Goal: Task Accomplishment & Management: Manage account settings

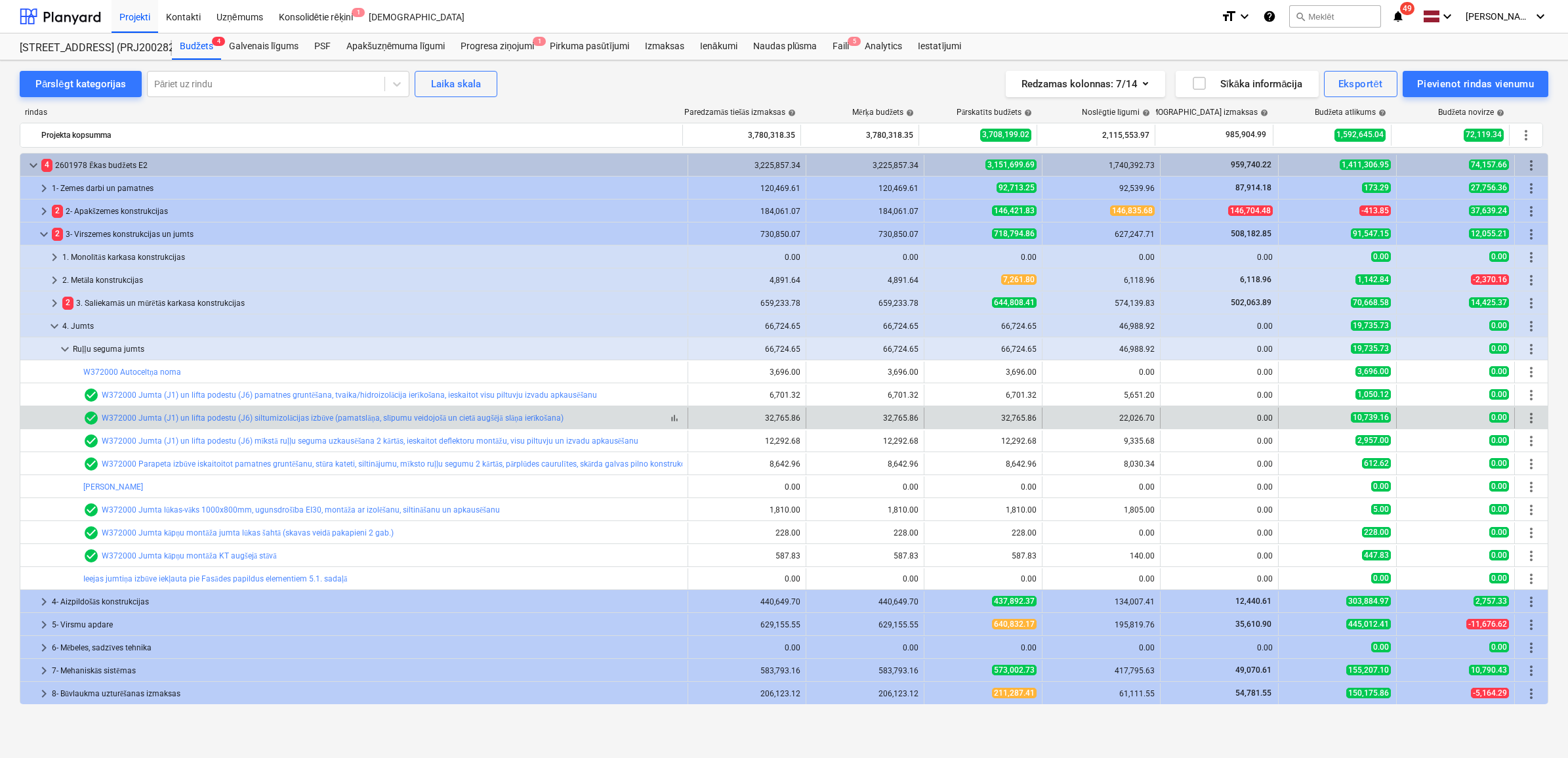
scroll to position [82, 0]
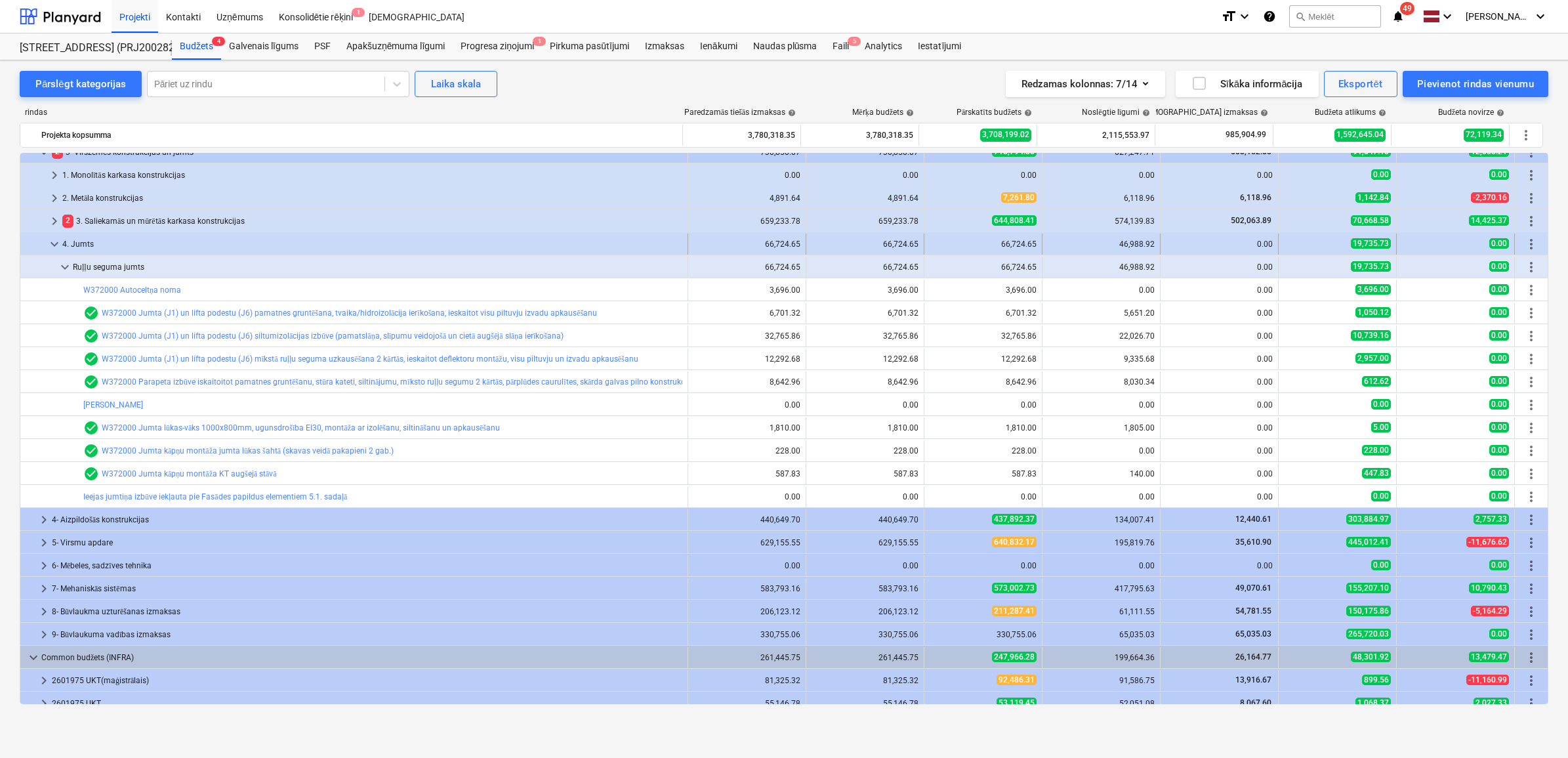
click at [44, 246] on div at bounding box center [36, 244] width 21 height 21
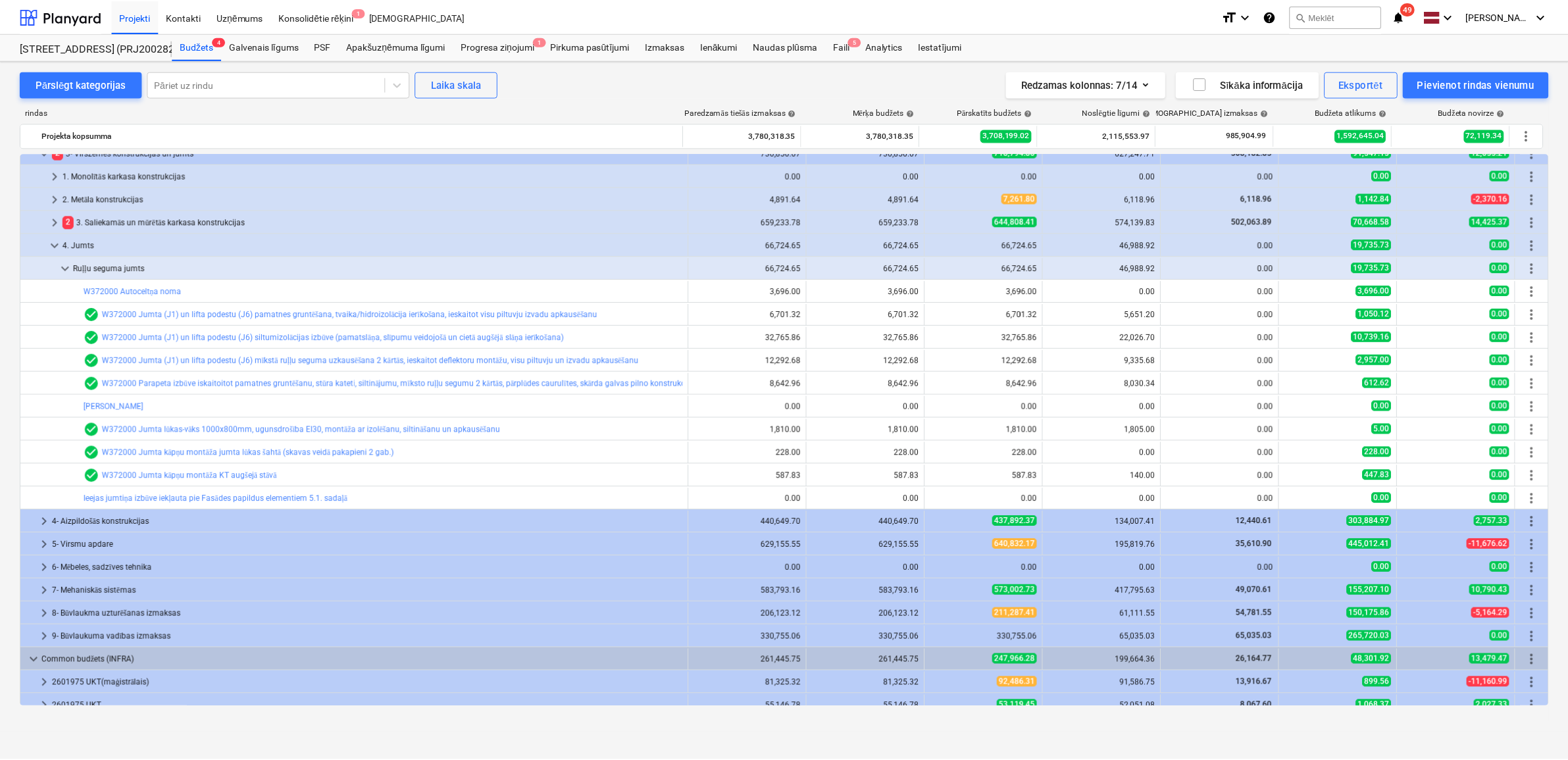
scroll to position [0, 0]
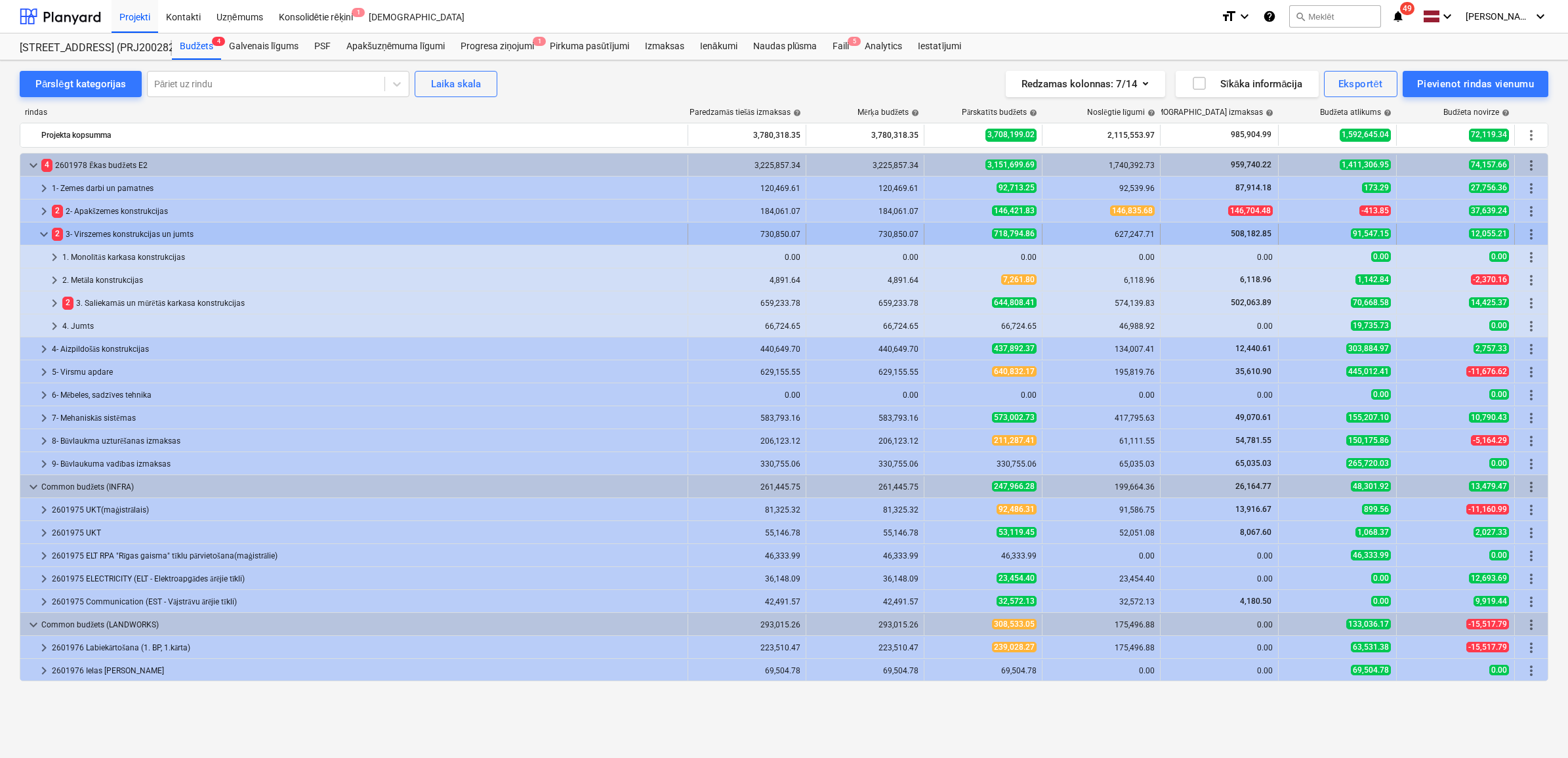
click at [34, 226] on div at bounding box center [31, 235] width 10 height 21
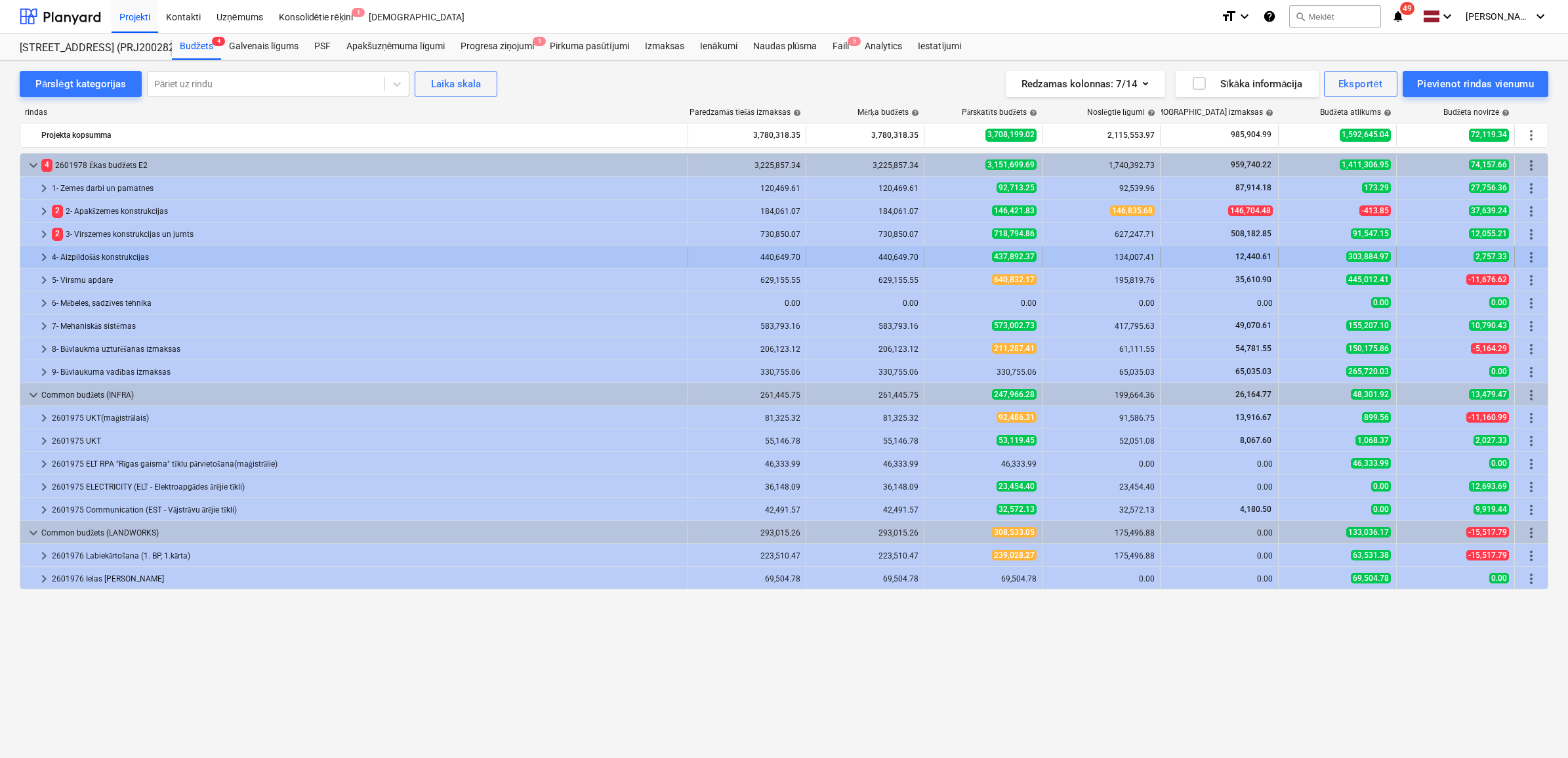
click at [34, 257] on div at bounding box center [31, 257] width 10 height 21
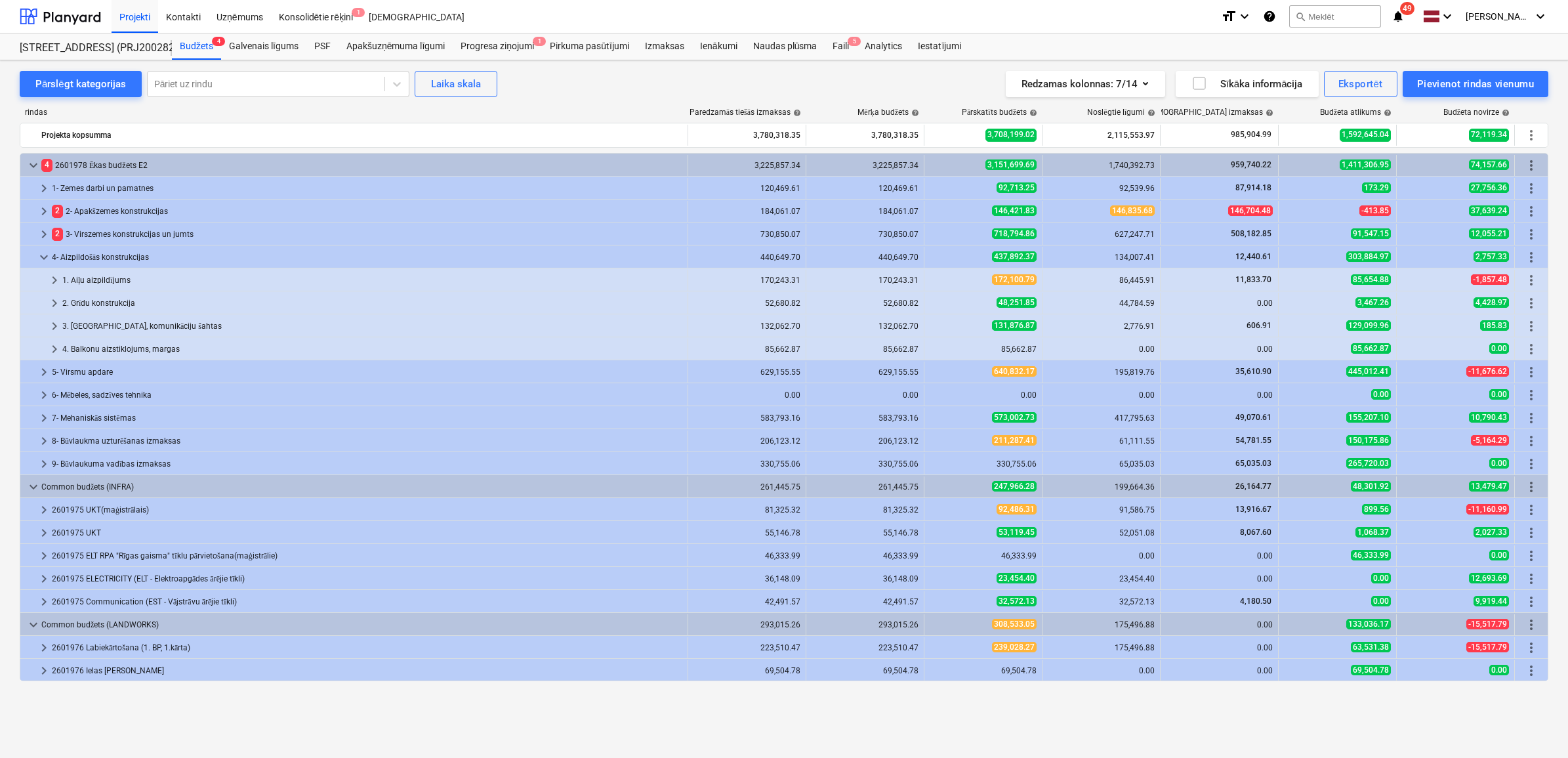
click at [34, 257] on div at bounding box center [31, 257] width 10 height 21
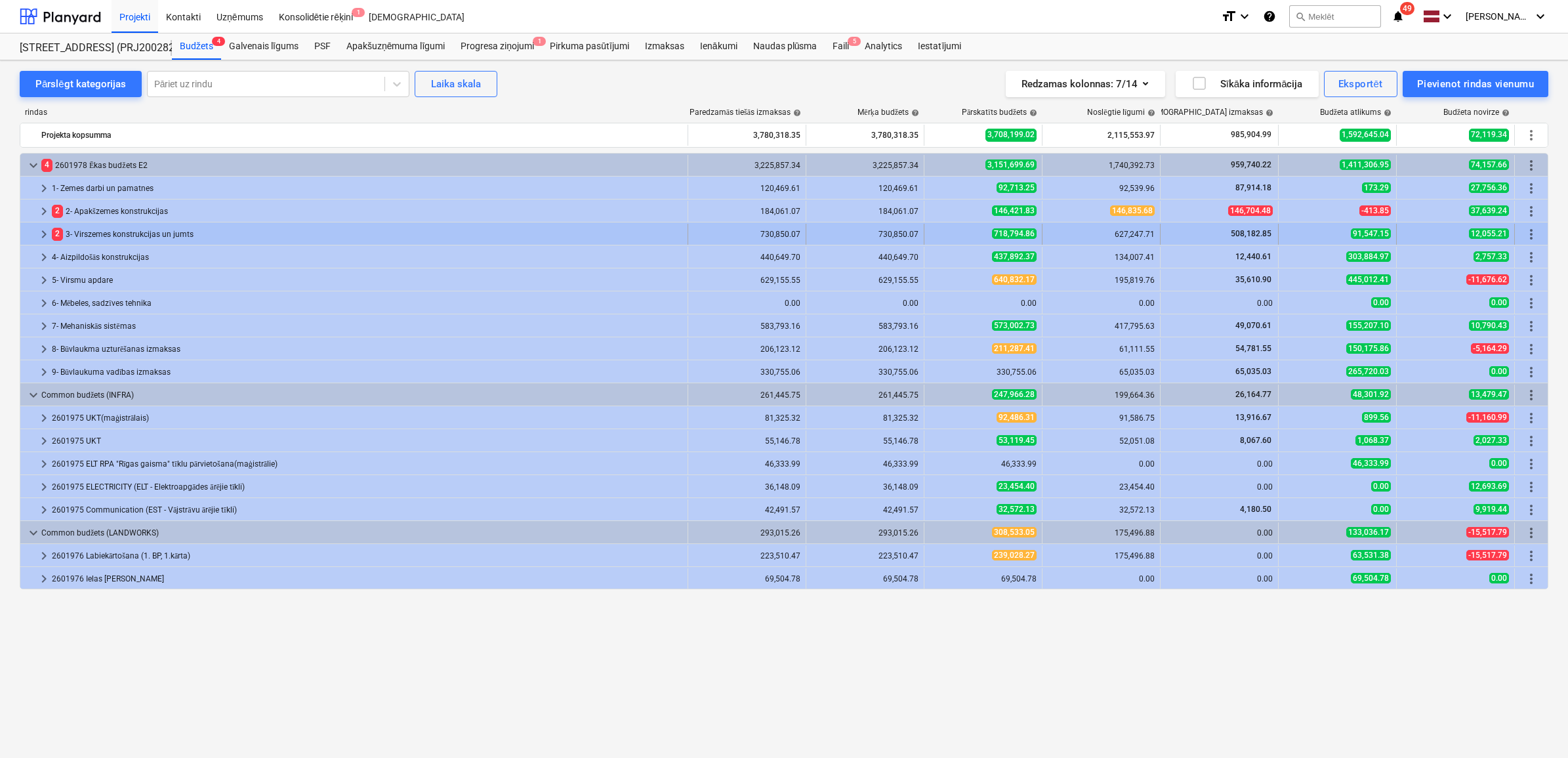
click at [39, 233] on span "keyboard_arrow_right" at bounding box center [43, 234] width 16 height 16
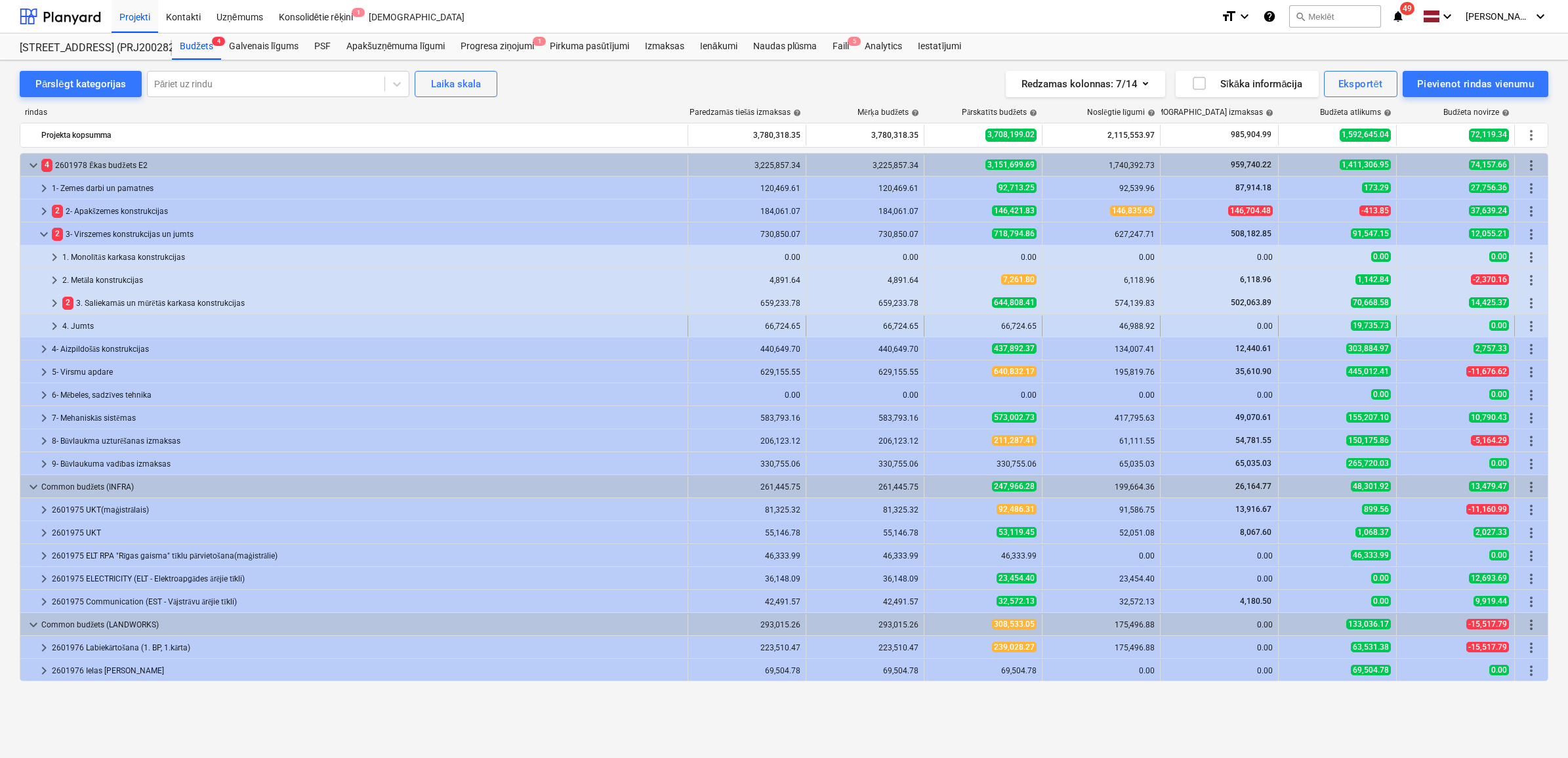
click at [58, 326] on span "keyboard_arrow_right" at bounding box center [54, 325] width 16 height 16
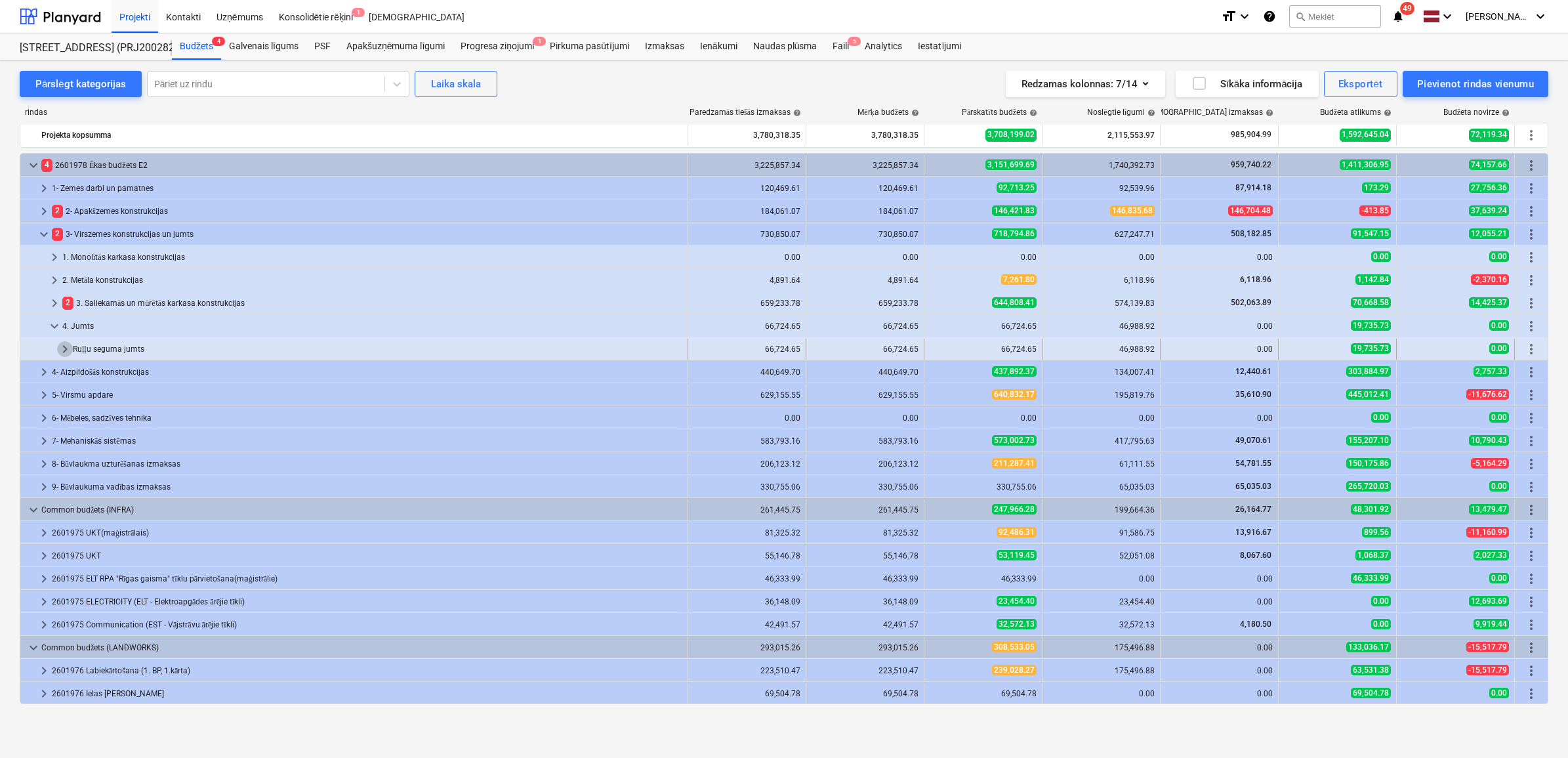
click at [60, 345] on span "keyboard_arrow_right" at bounding box center [65, 348] width 16 height 16
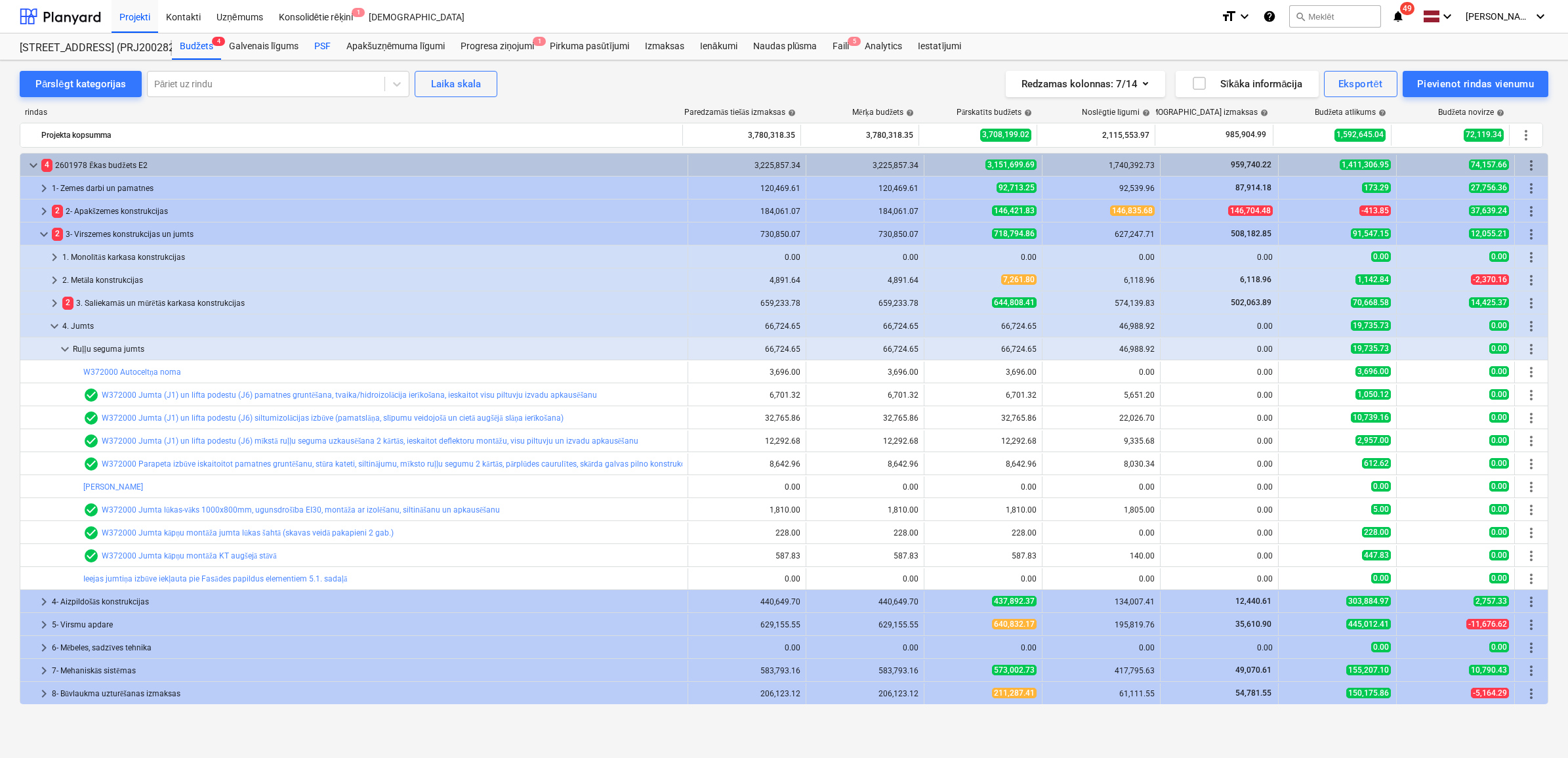
click at [319, 42] on div "PSF" at bounding box center [322, 46] width 32 height 26
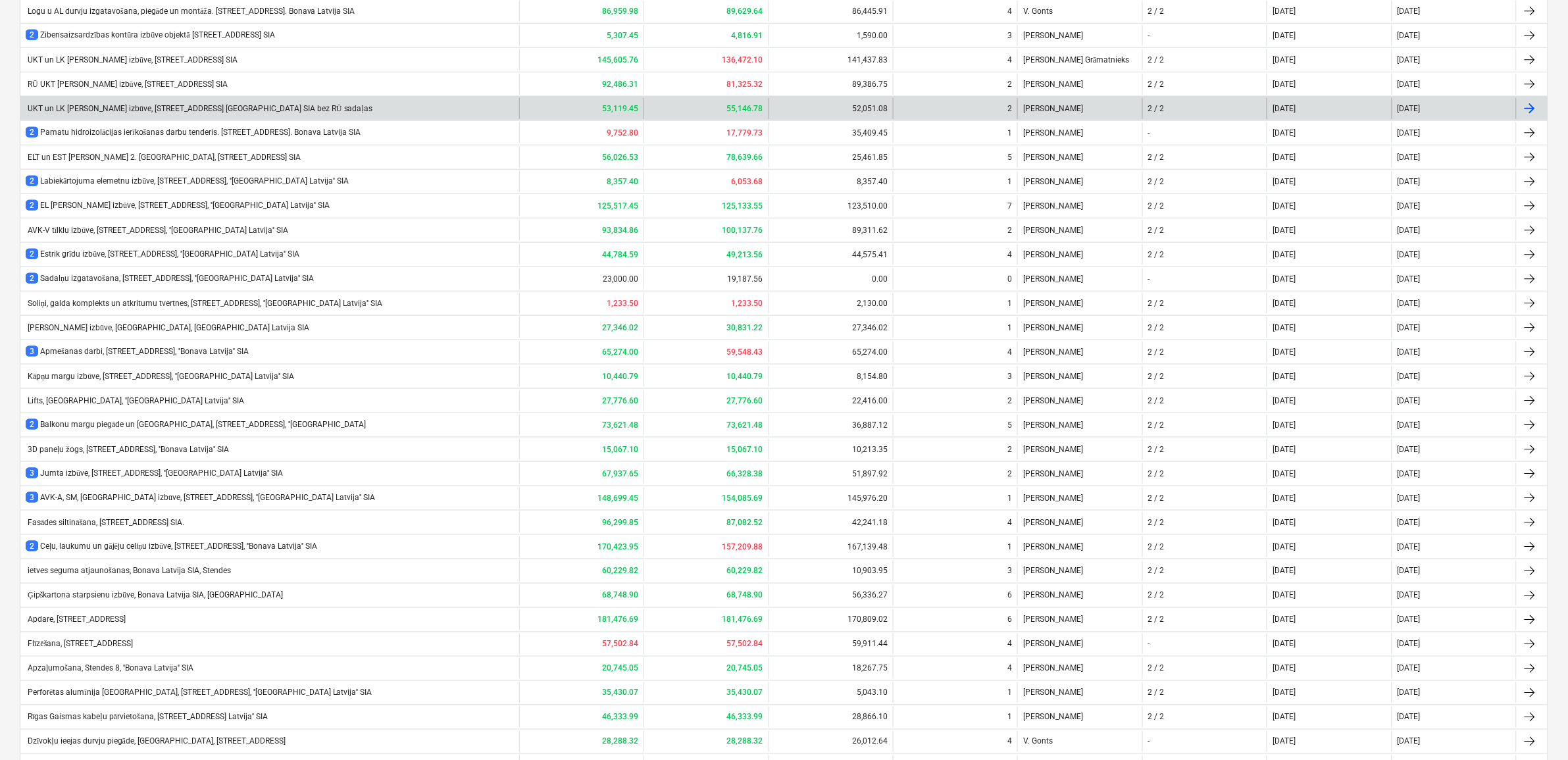
scroll to position [714, 0]
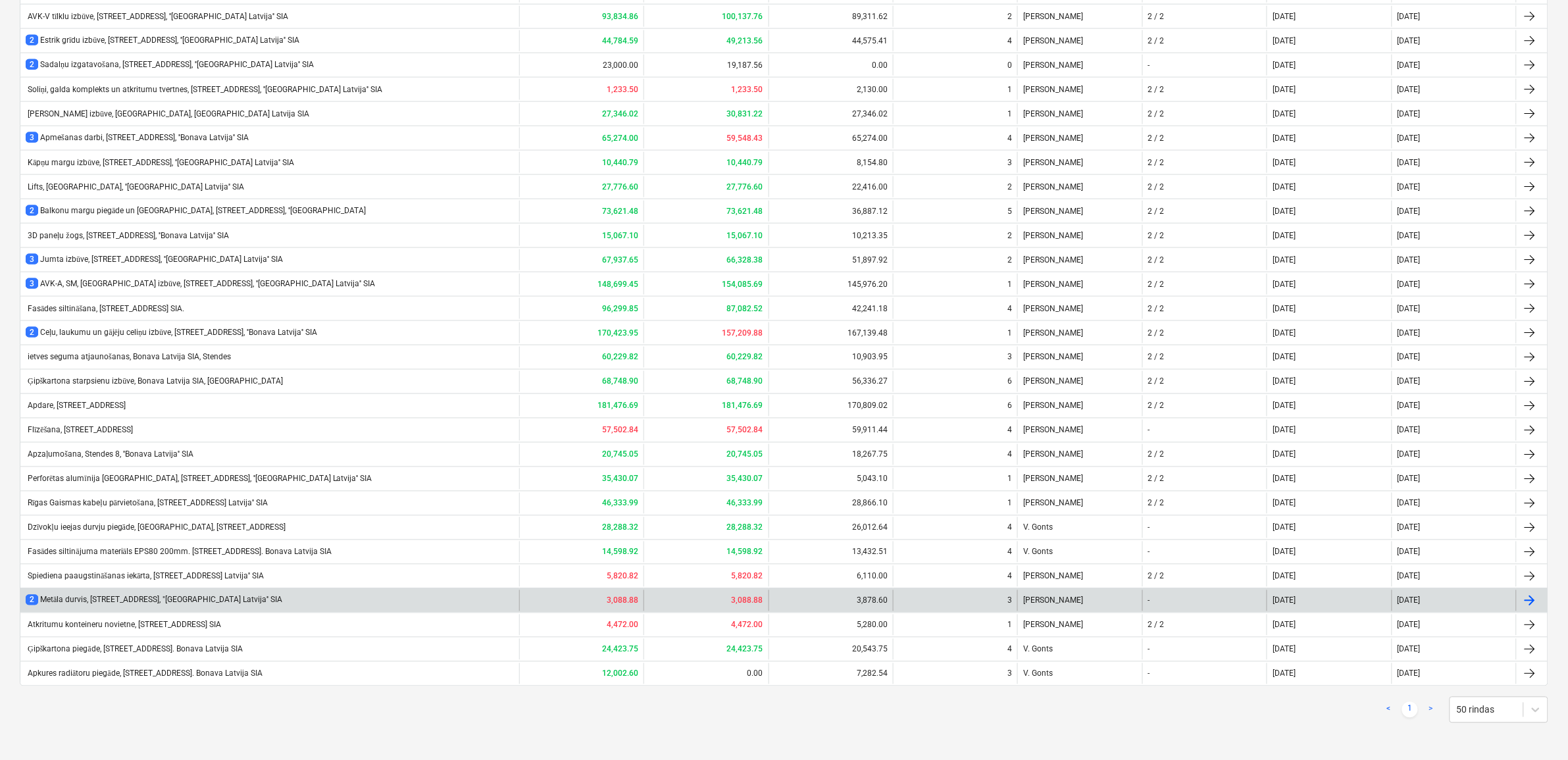
click at [108, 600] on div "2 Metāla durvis, [STREET_ADDRESS], "[GEOGRAPHIC_DATA] Latvija'' SIA" at bounding box center [154, 600] width 257 height 11
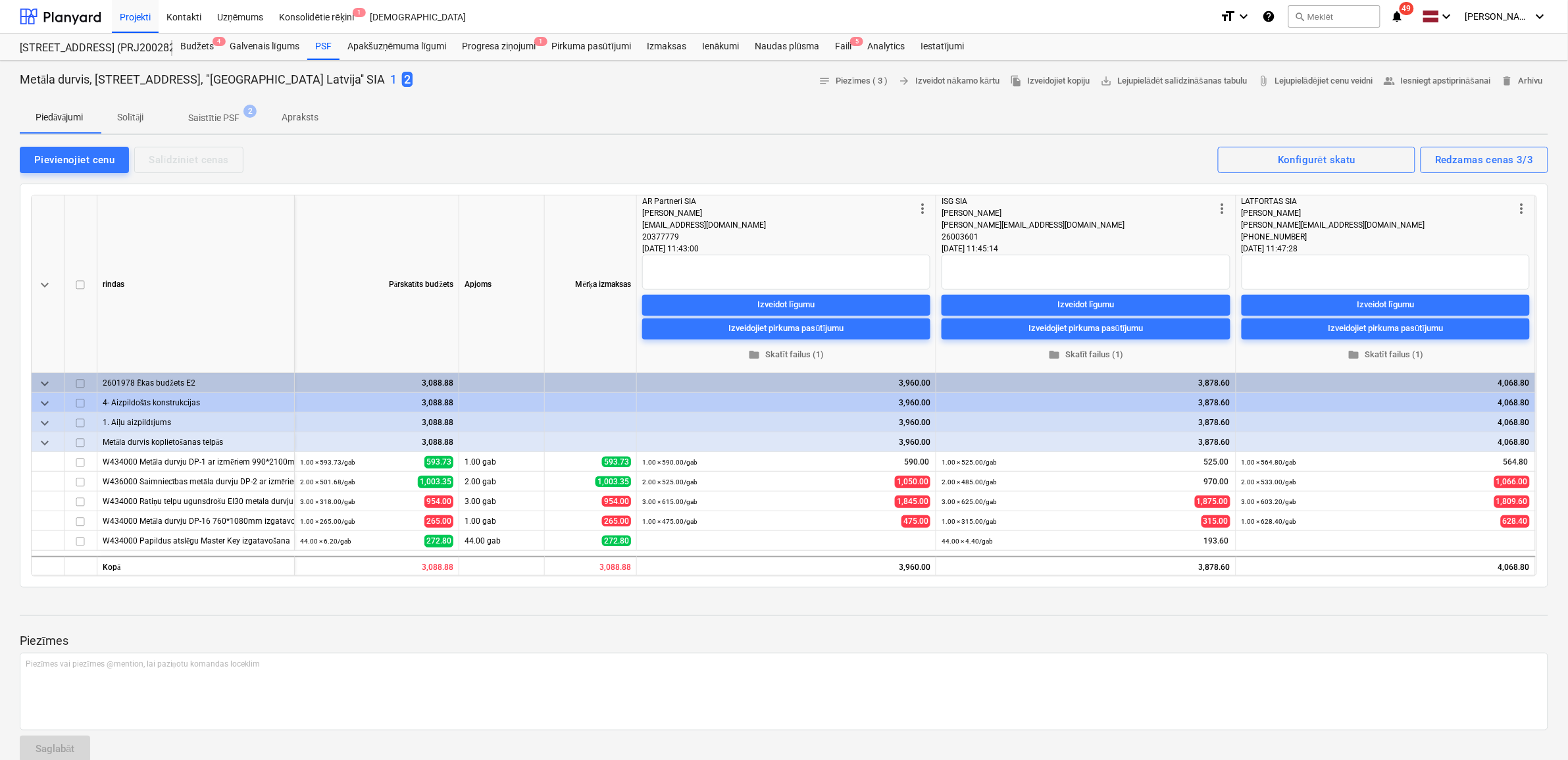
click at [391, 81] on p "1" at bounding box center [393, 79] width 7 height 16
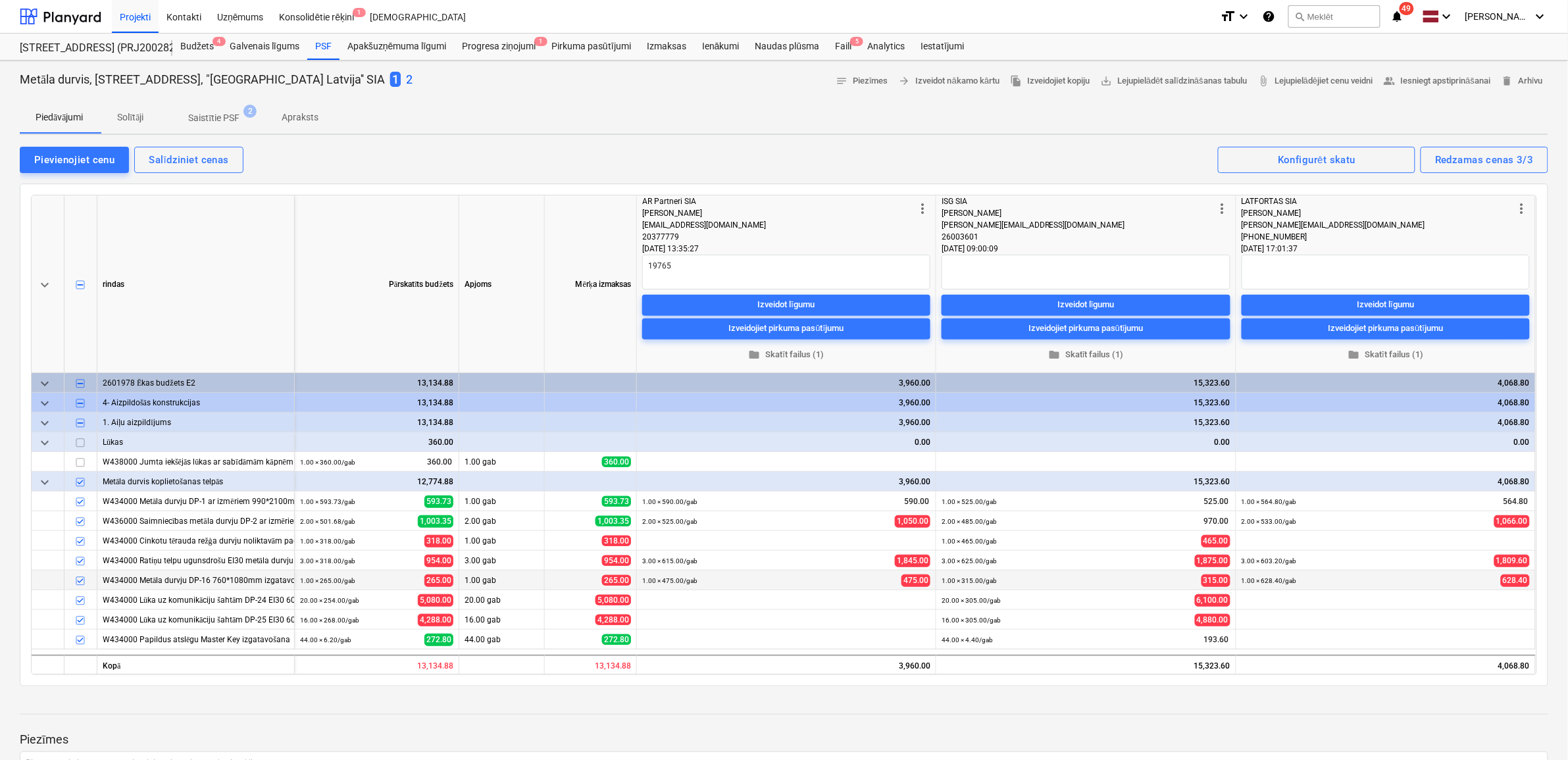
click at [247, 579] on div "W434000 Metāla durvju DP-16 760*1080mm izgatavošana un montāža." at bounding box center [195, 580] width 186 height 19
click at [406, 79] on p "2" at bounding box center [409, 79] width 7 height 16
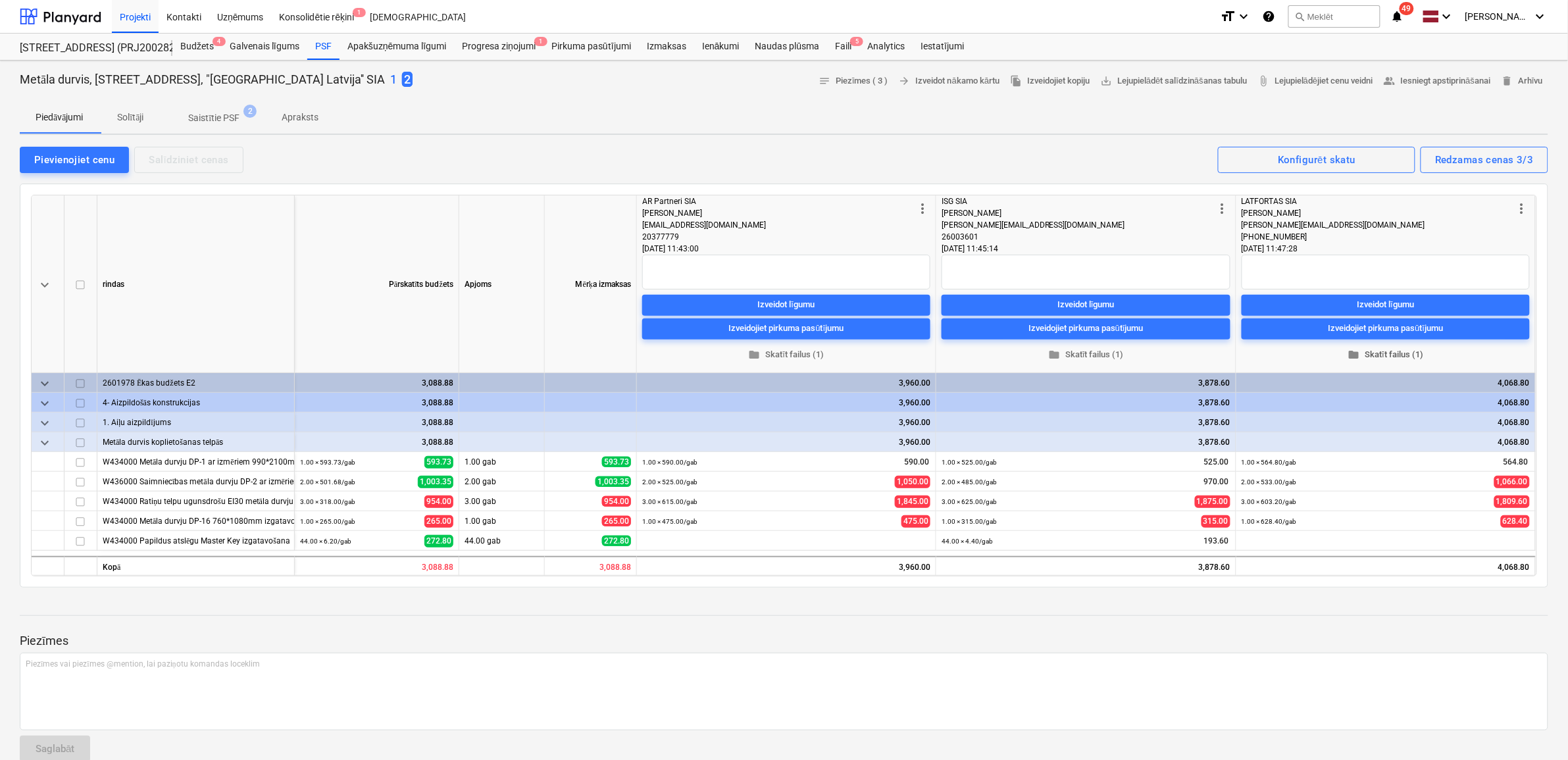
click at [1397, 352] on span "folder Skatīt failus (1)" at bounding box center [1386, 354] width 278 height 15
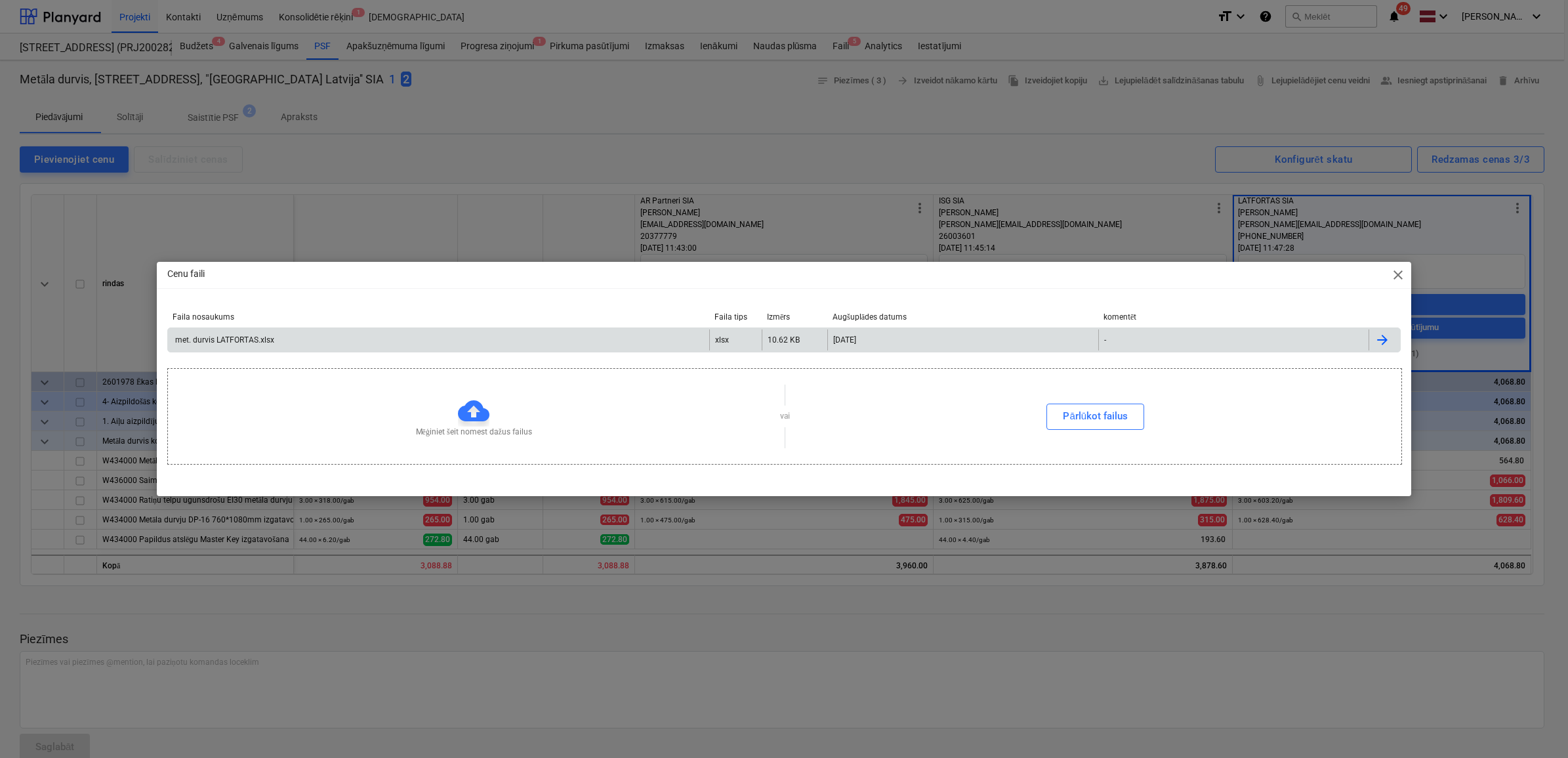
click at [465, 341] on div "met. durvis LATFORTAS.xlsx" at bounding box center [439, 340] width 541 height 21
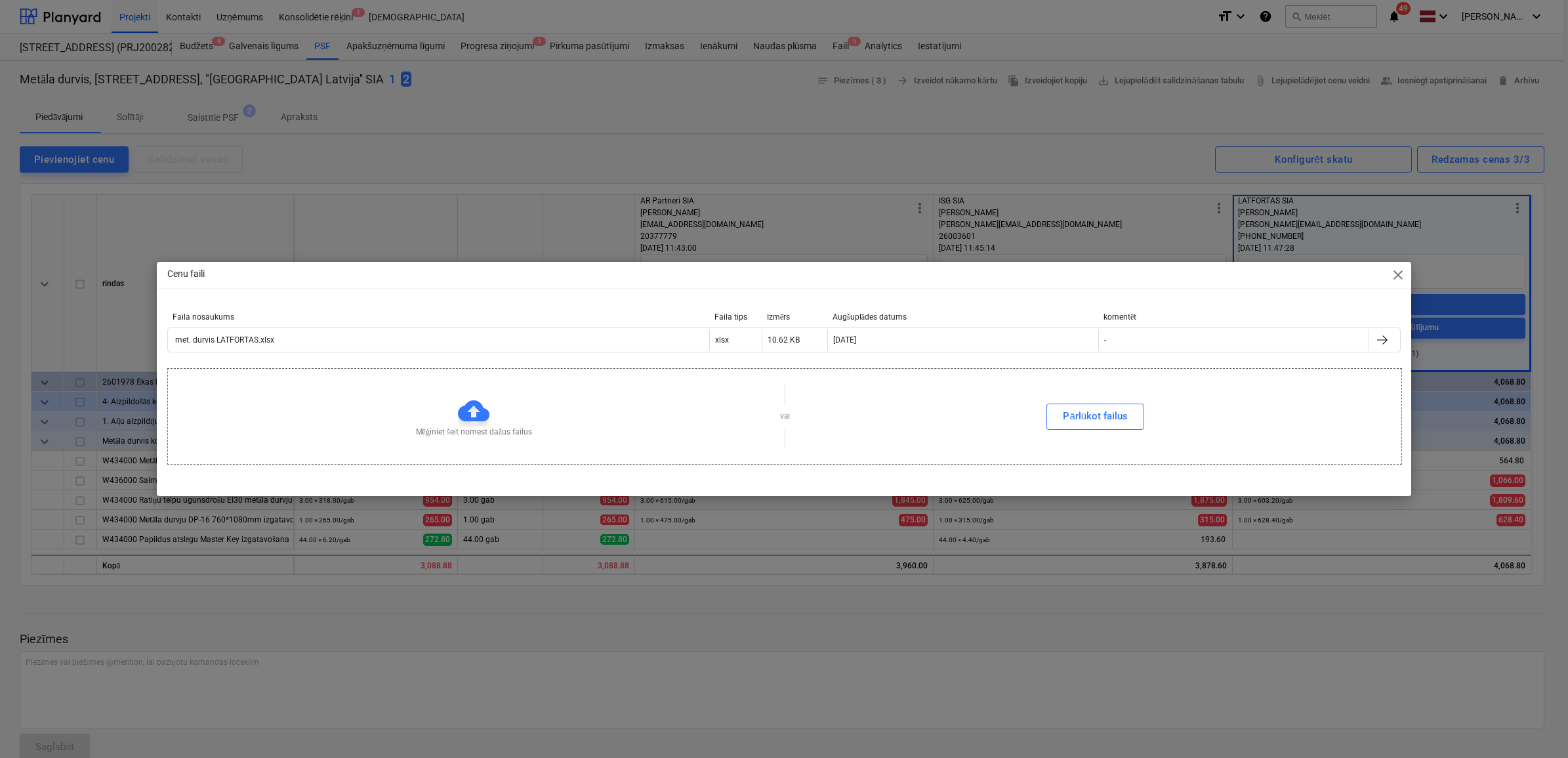
click at [1402, 269] on span "close" at bounding box center [1398, 275] width 16 height 16
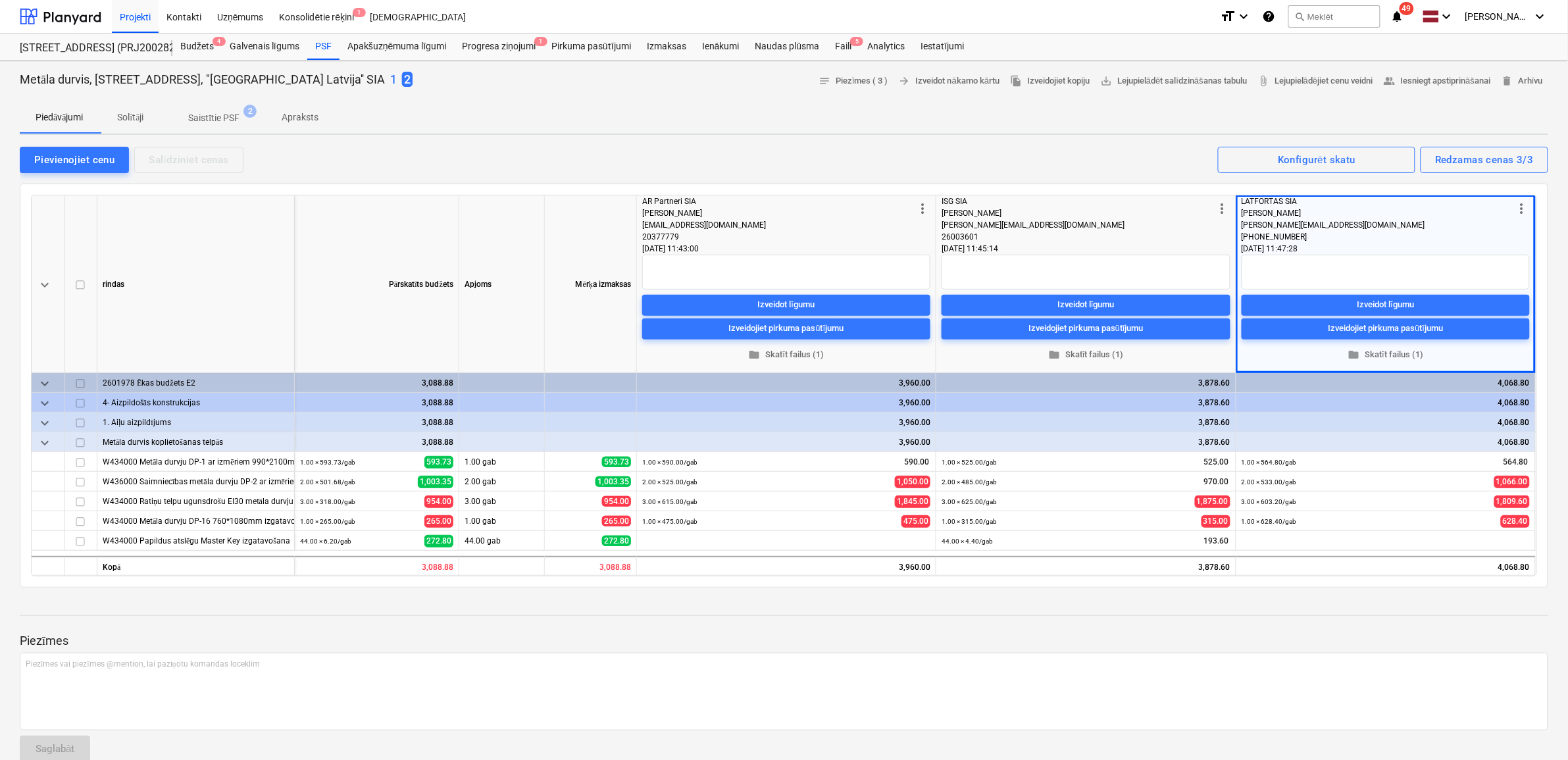
click at [853, 640] on p "Piezīmes" at bounding box center [783, 641] width 1528 height 16
drag, startPoint x: 317, startPoint y: 113, endPoint x: 325, endPoint y: 125, distance: 14.4
click at [314, 113] on p "Apraksts" at bounding box center [299, 117] width 37 height 14
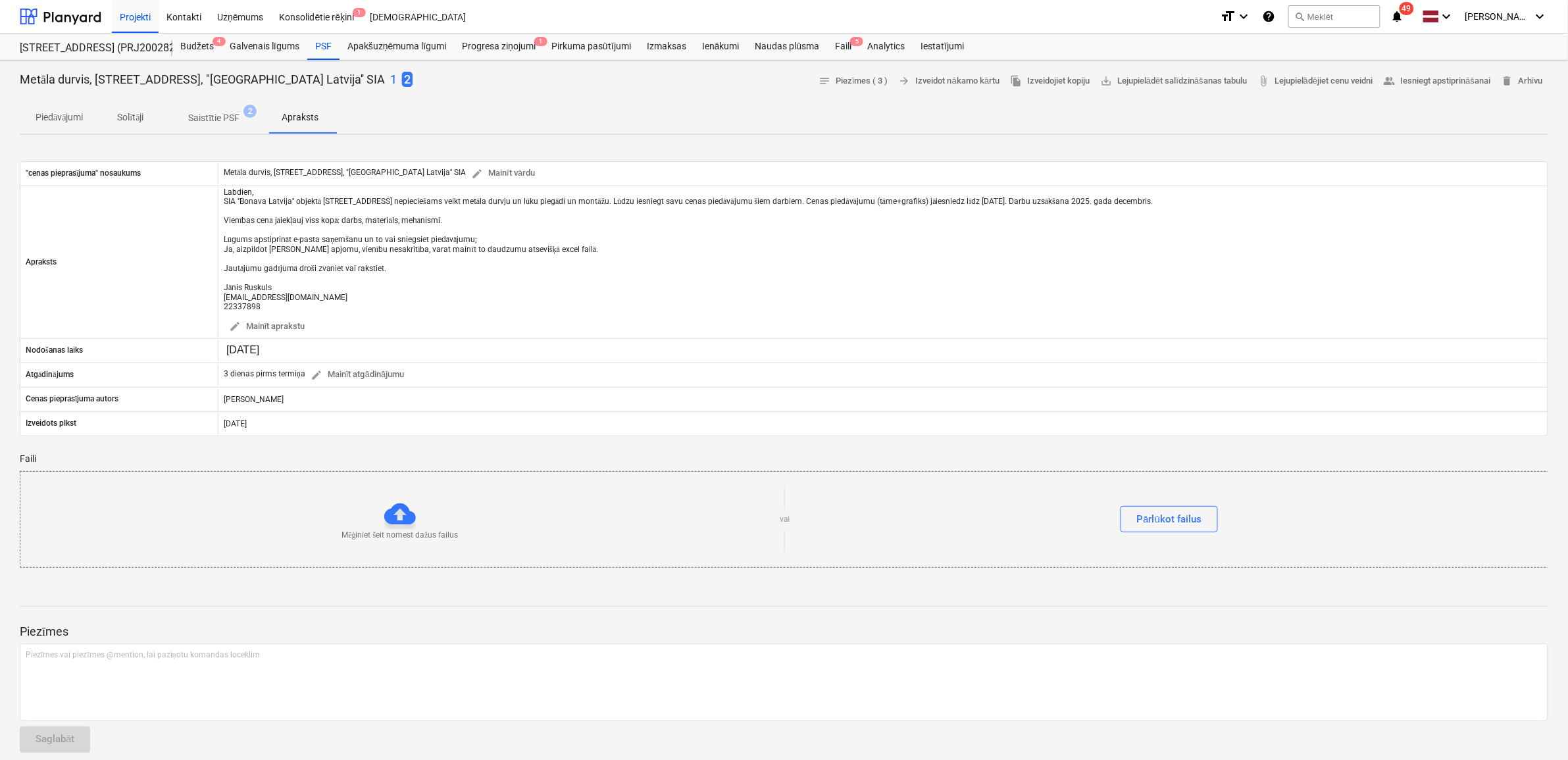
click at [299, 117] on p "Apraksts" at bounding box center [299, 117] width 37 height 14
click at [391, 78] on p "1" at bounding box center [393, 79] width 7 height 16
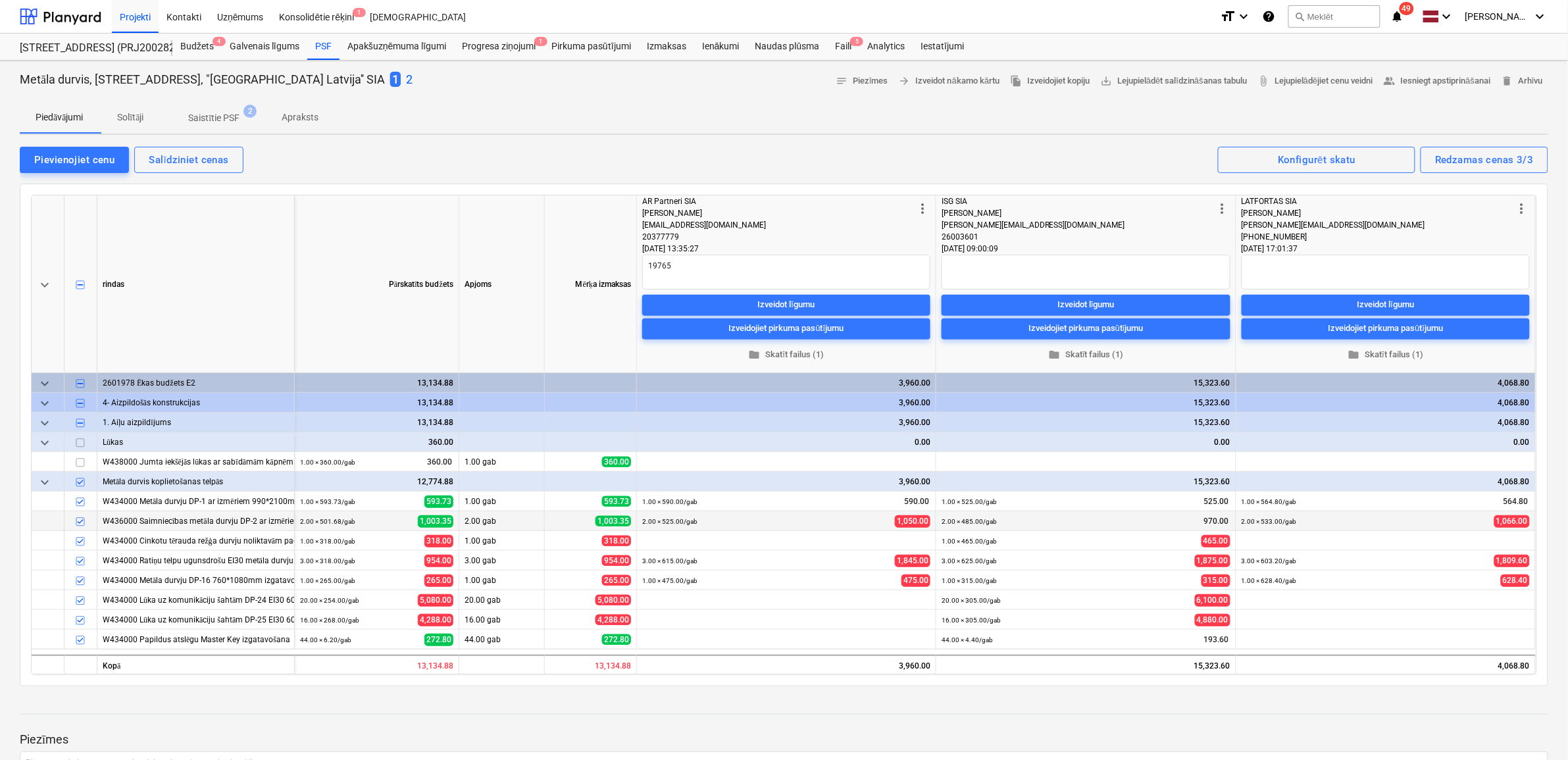
click at [243, 520] on div "W436000 Saimniecības metāla durvju DP-2 ar izmēriem 860*2100mm izgatavošana un …" at bounding box center [195, 521] width 186 height 19
click at [406, 77] on p "2" at bounding box center [409, 79] width 7 height 16
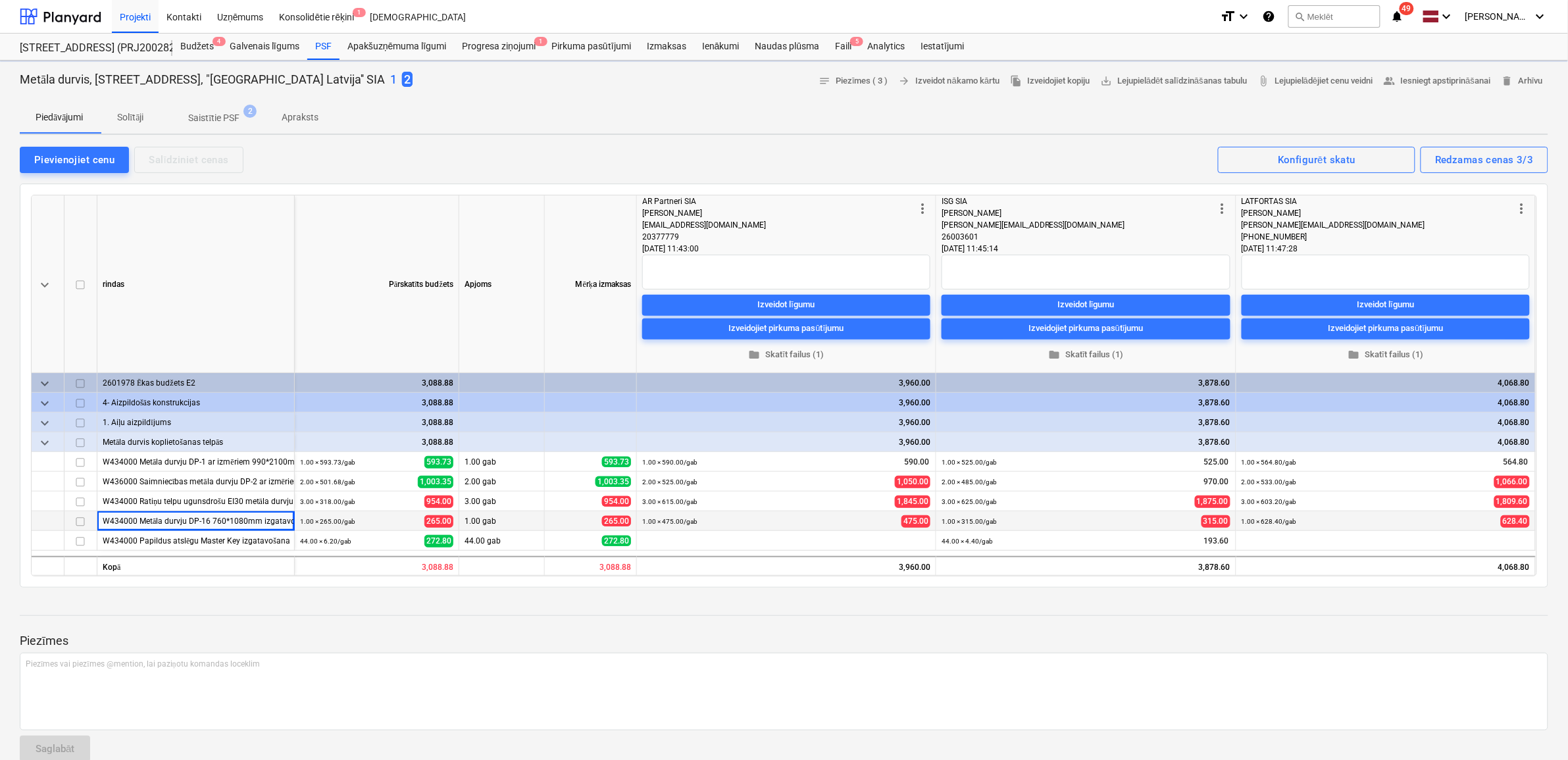
click at [391, 76] on p "1" at bounding box center [393, 79] width 7 height 16
click at [391, 79] on span "1" at bounding box center [396, 79] width 10 height 15
click at [406, 78] on p "2" at bounding box center [409, 79] width 7 height 16
click at [391, 75] on p "1" at bounding box center [393, 79] width 7 height 16
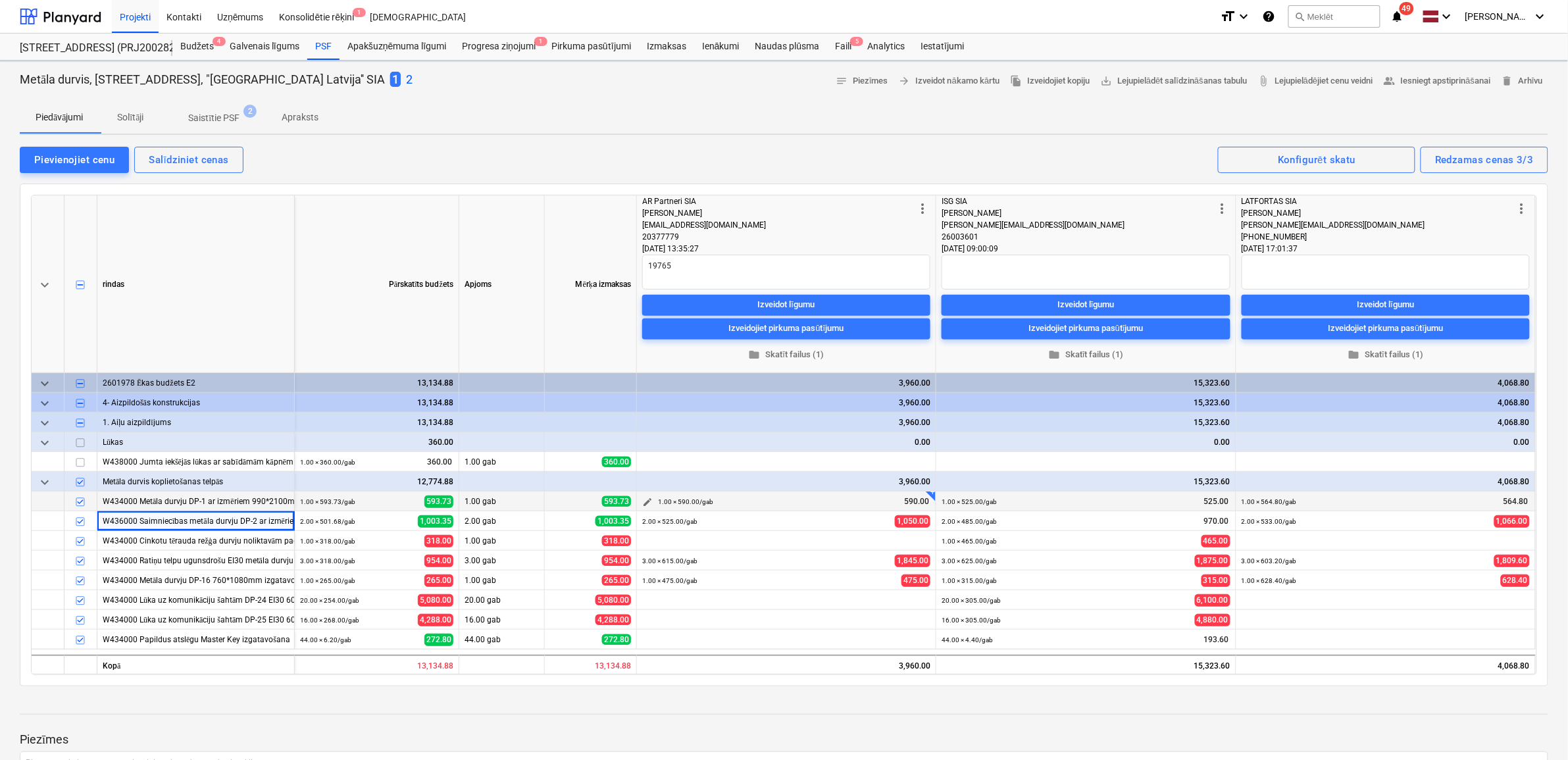
type textarea "x"
click at [219, 563] on div "W434000 Ratiņu telpu ugunsdrošu EI30 metāla durvju DP-15 810*2100mm izgatavošan…" at bounding box center [195, 561] width 186 height 19
click at [510, 43] on div "Progresa ziņojumi 1" at bounding box center [499, 46] width 90 height 26
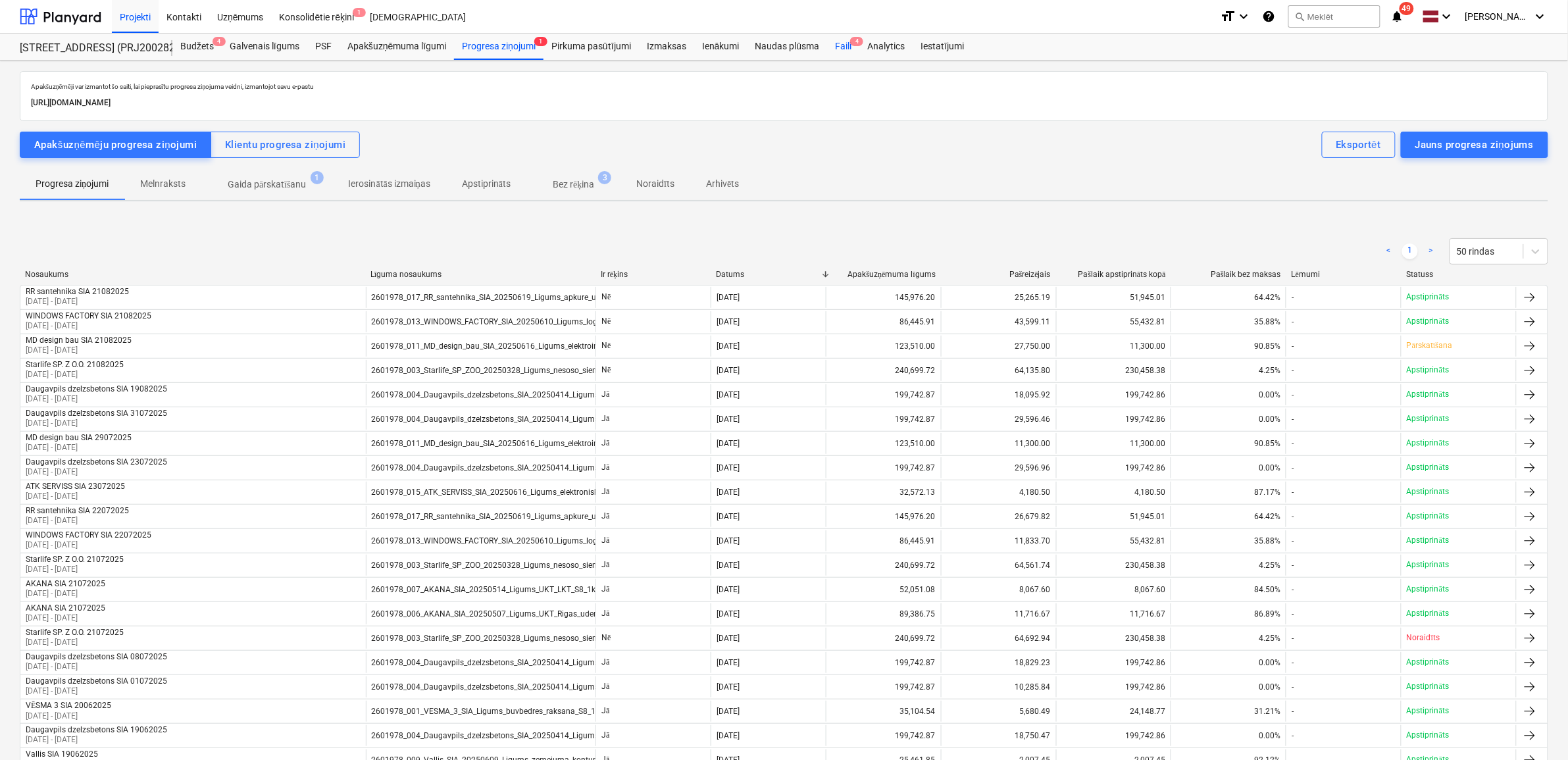
click at [849, 37] on div "Faili 4" at bounding box center [843, 46] width 32 height 26
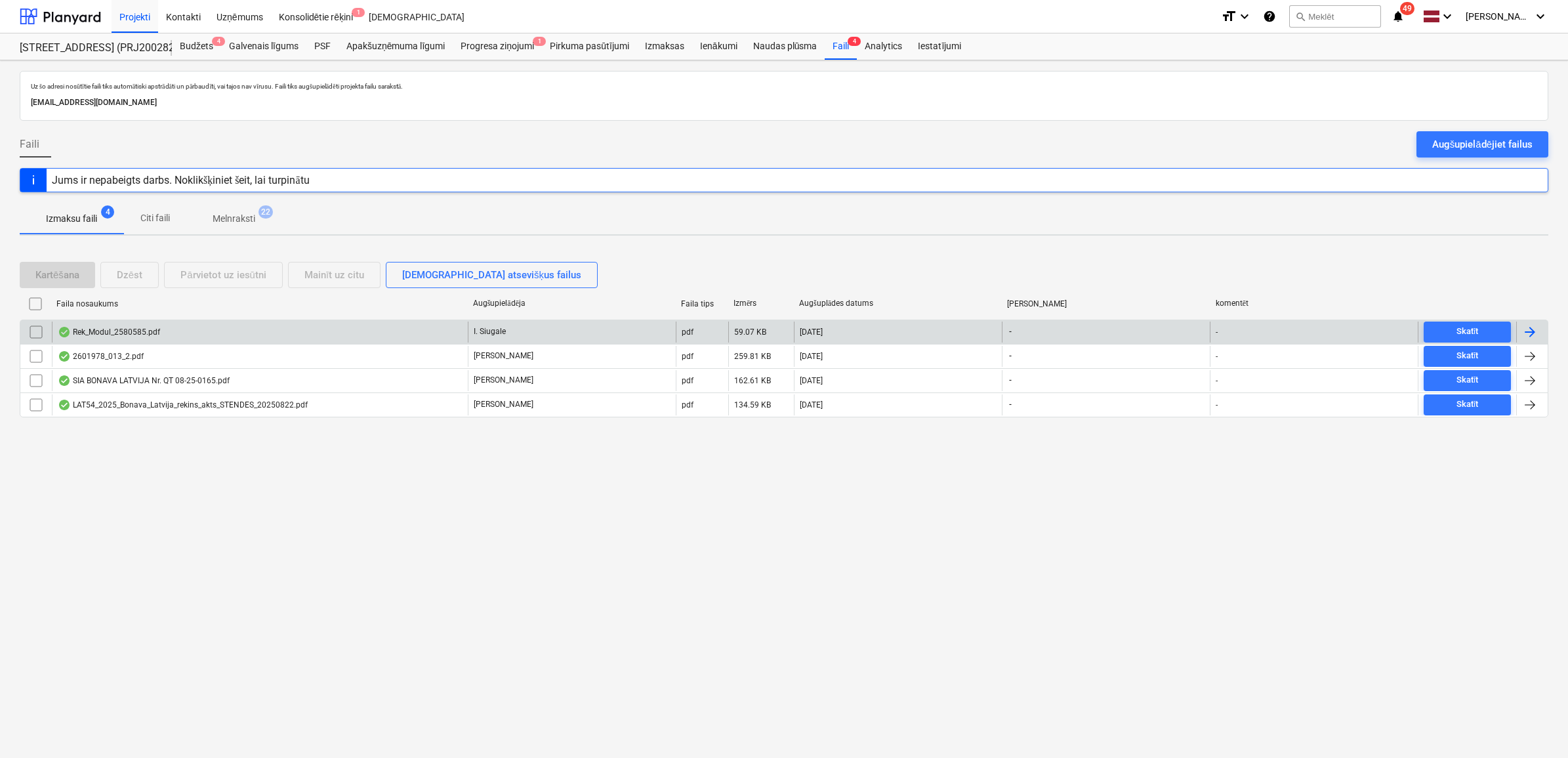
click at [250, 327] on div "Rek_Modul_2580585.pdf" at bounding box center [260, 332] width 416 height 21
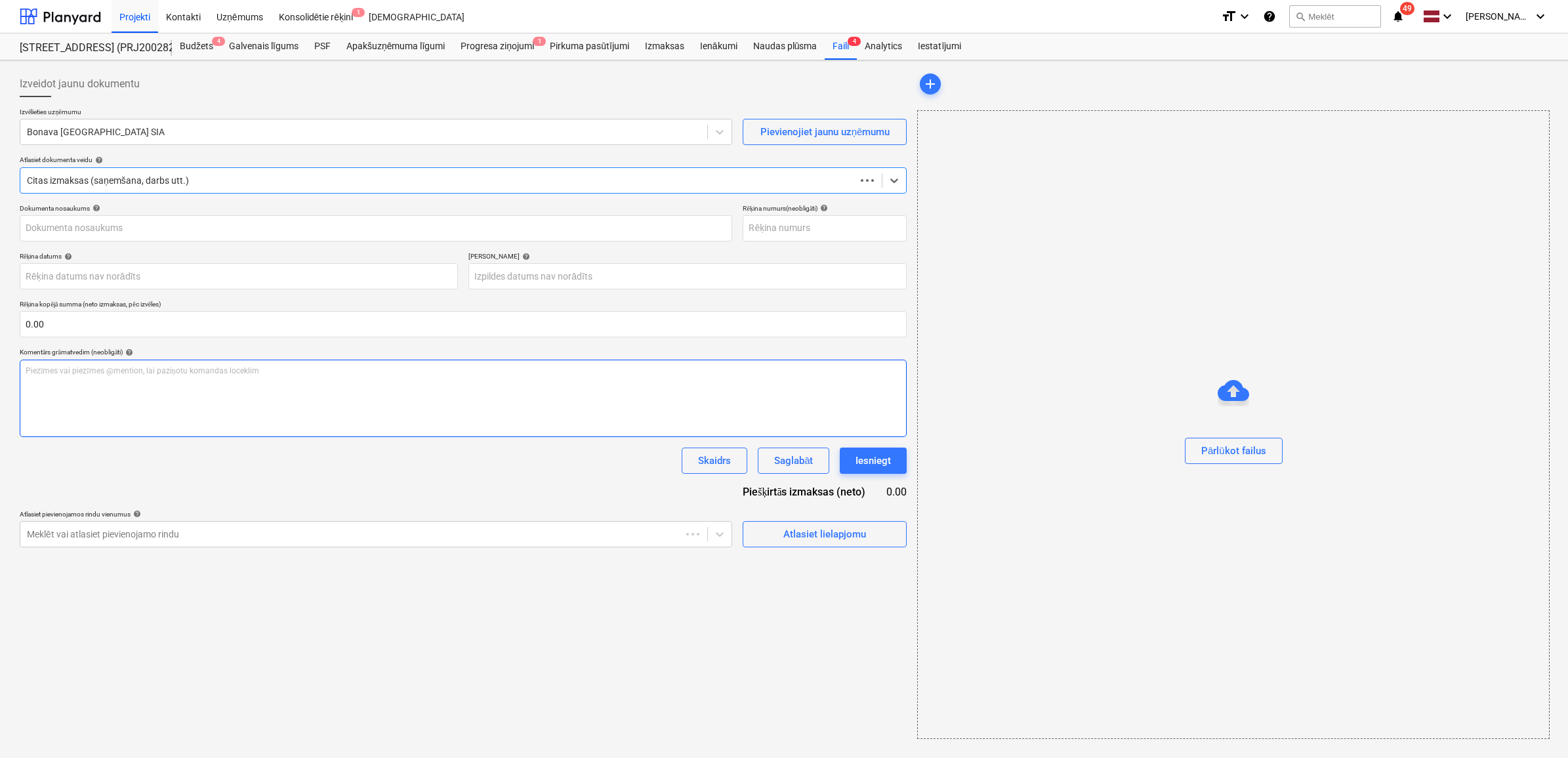
type input "2580585"
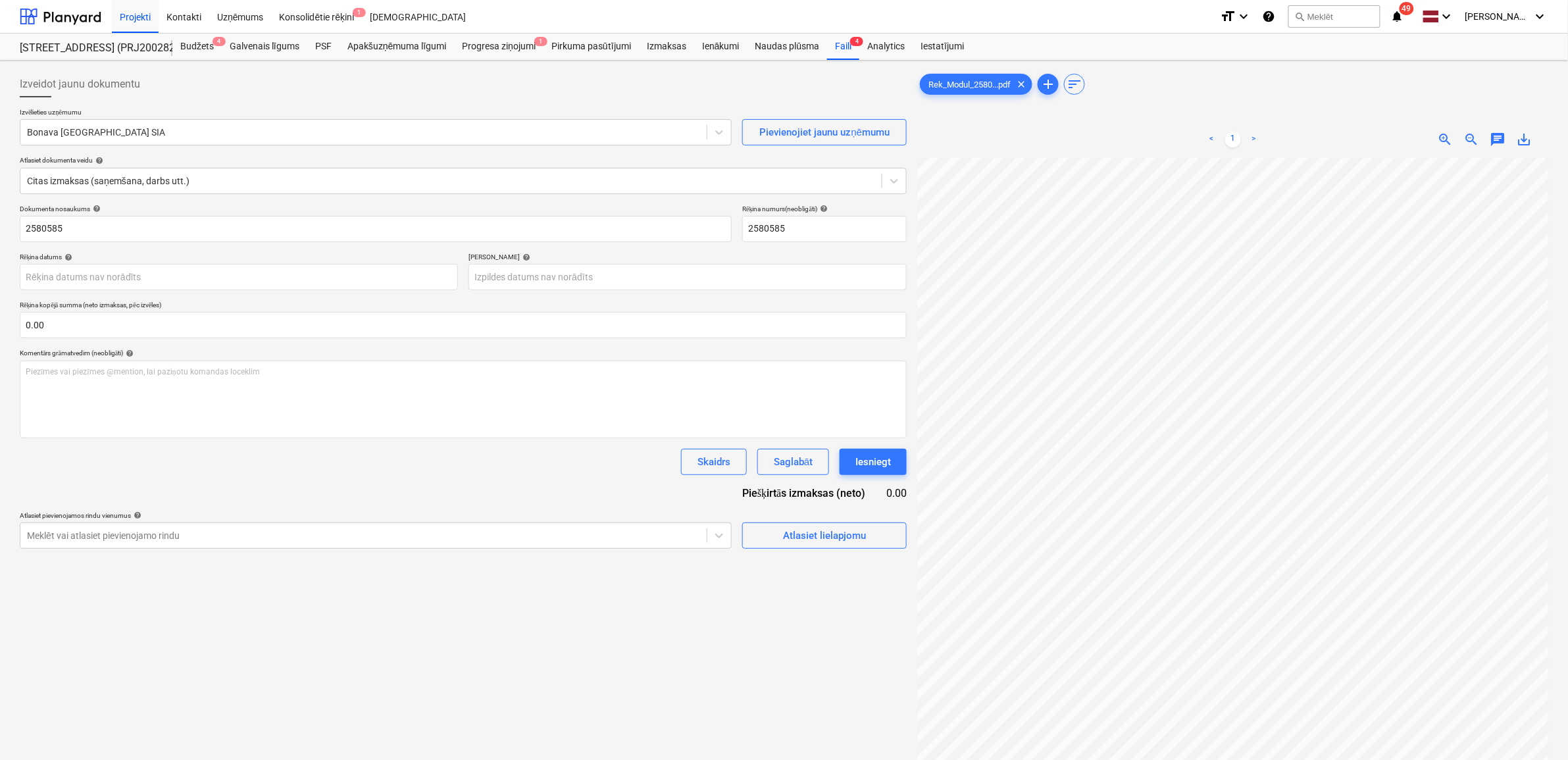
click at [1528, 140] on span "save_alt" at bounding box center [1525, 139] width 16 height 16
click at [1535, 81] on div "Rek_Modul_2580...pdf clear add sort" at bounding box center [1233, 84] width 631 height 26
click at [522, 43] on div "Progresa ziņojumi 1" at bounding box center [499, 46] width 90 height 26
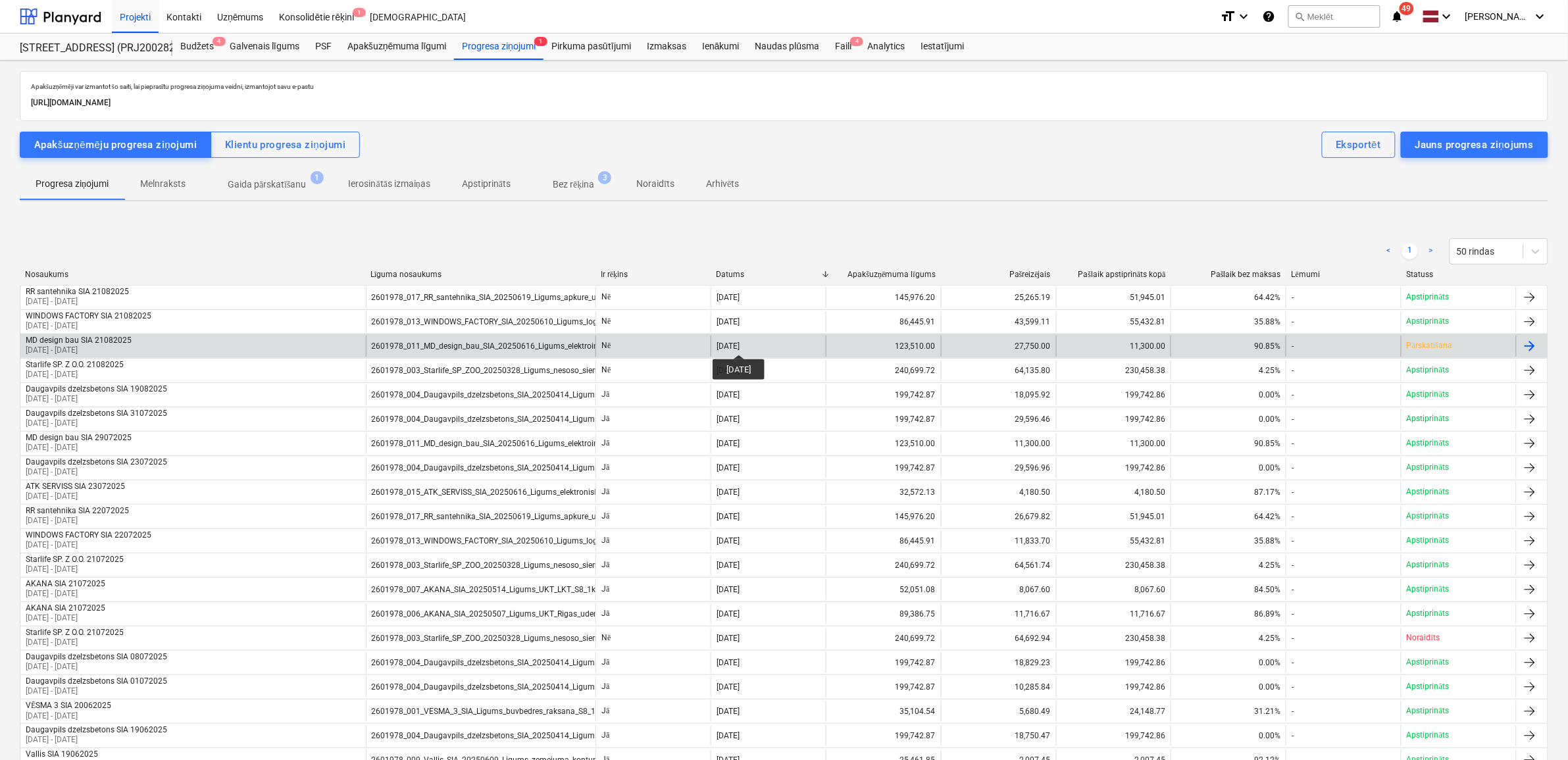
click at [740, 343] on div "[DATE]" at bounding box center [728, 346] width 23 height 9
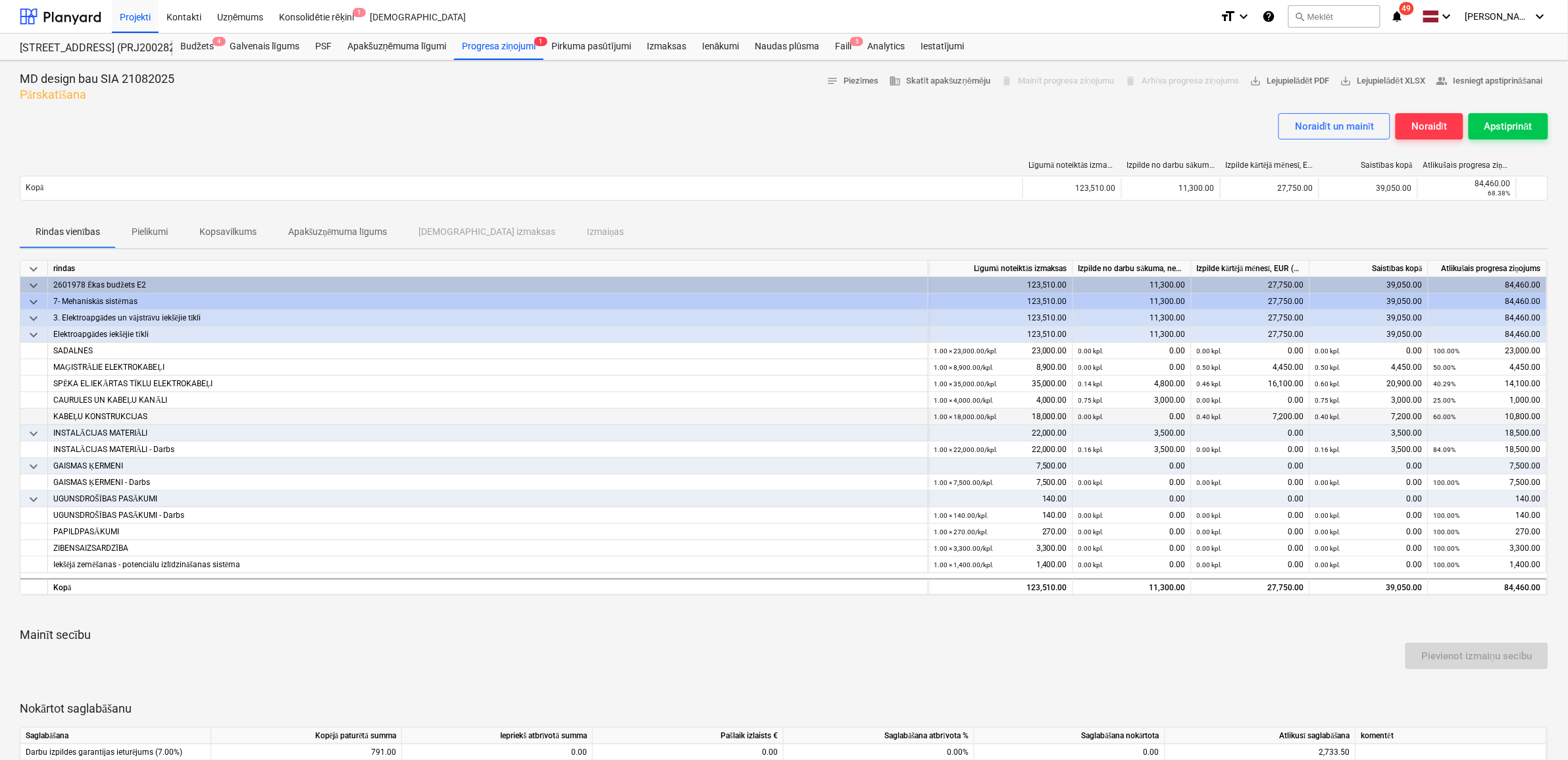
click at [1263, 414] on div "0.40 kpl. 7,200.00" at bounding box center [1251, 417] width 108 height 16
click at [1267, 414] on div "0.40 kpl. 7,200.00" at bounding box center [1251, 417] width 108 height 16
click at [1394, 589] on div "39,050.00" at bounding box center [1369, 587] width 119 height 16
click at [1245, 383] on div "0.46 kpl. 16,100.00" at bounding box center [1251, 384] width 108 height 16
click at [1350, 416] on div "0.40 kpl. 7,200.00" at bounding box center [1369, 417] width 108 height 16
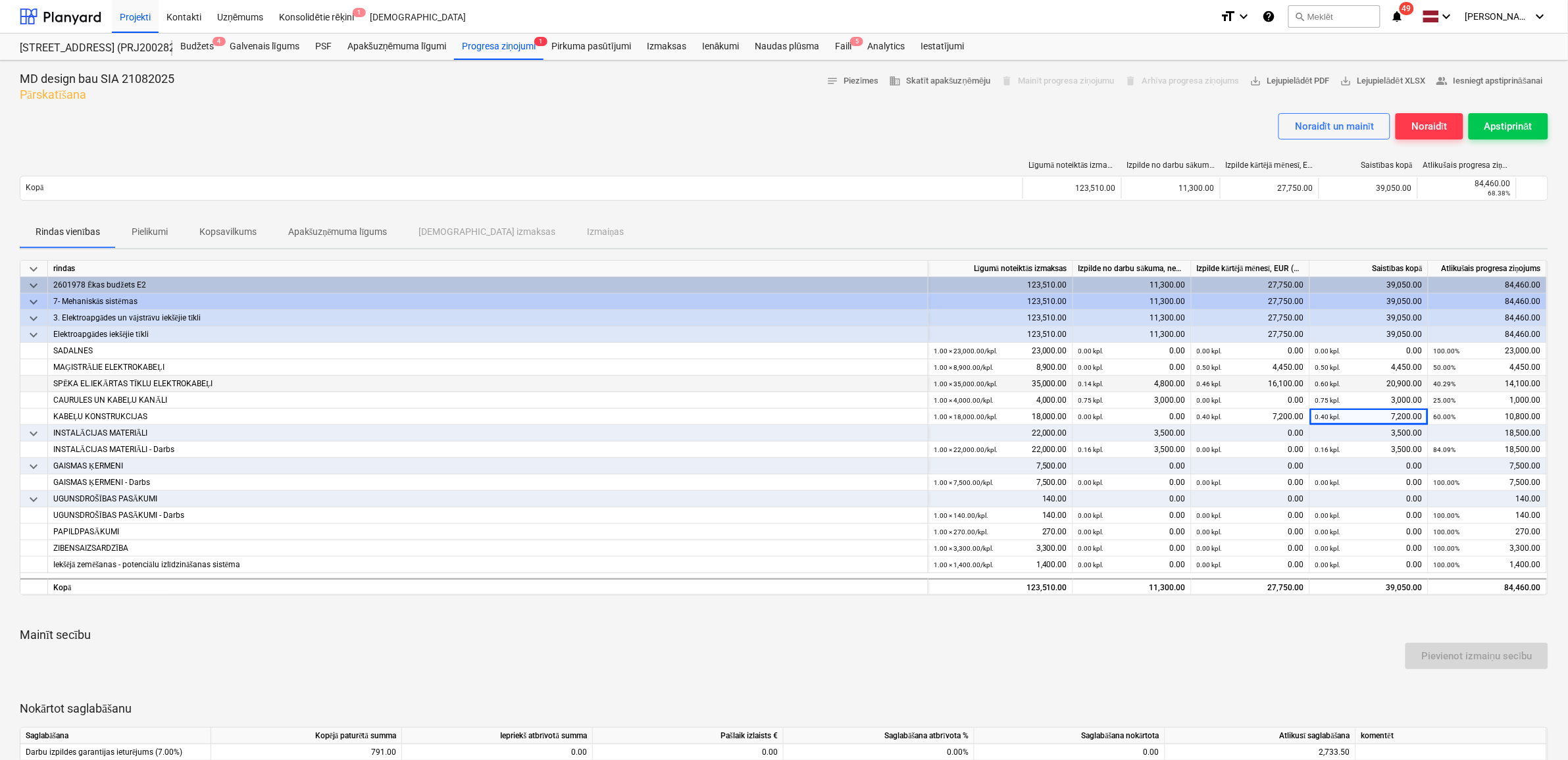
click at [1337, 385] on small "0.60 kpl." at bounding box center [1328, 384] width 25 height 7
click at [1258, 381] on div "0.46 kpl. 16,100.00" at bounding box center [1251, 384] width 108 height 16
click at [1502, 126] on div "Apstiprināt" at bounding box center [1508, 126] width 48 height 17
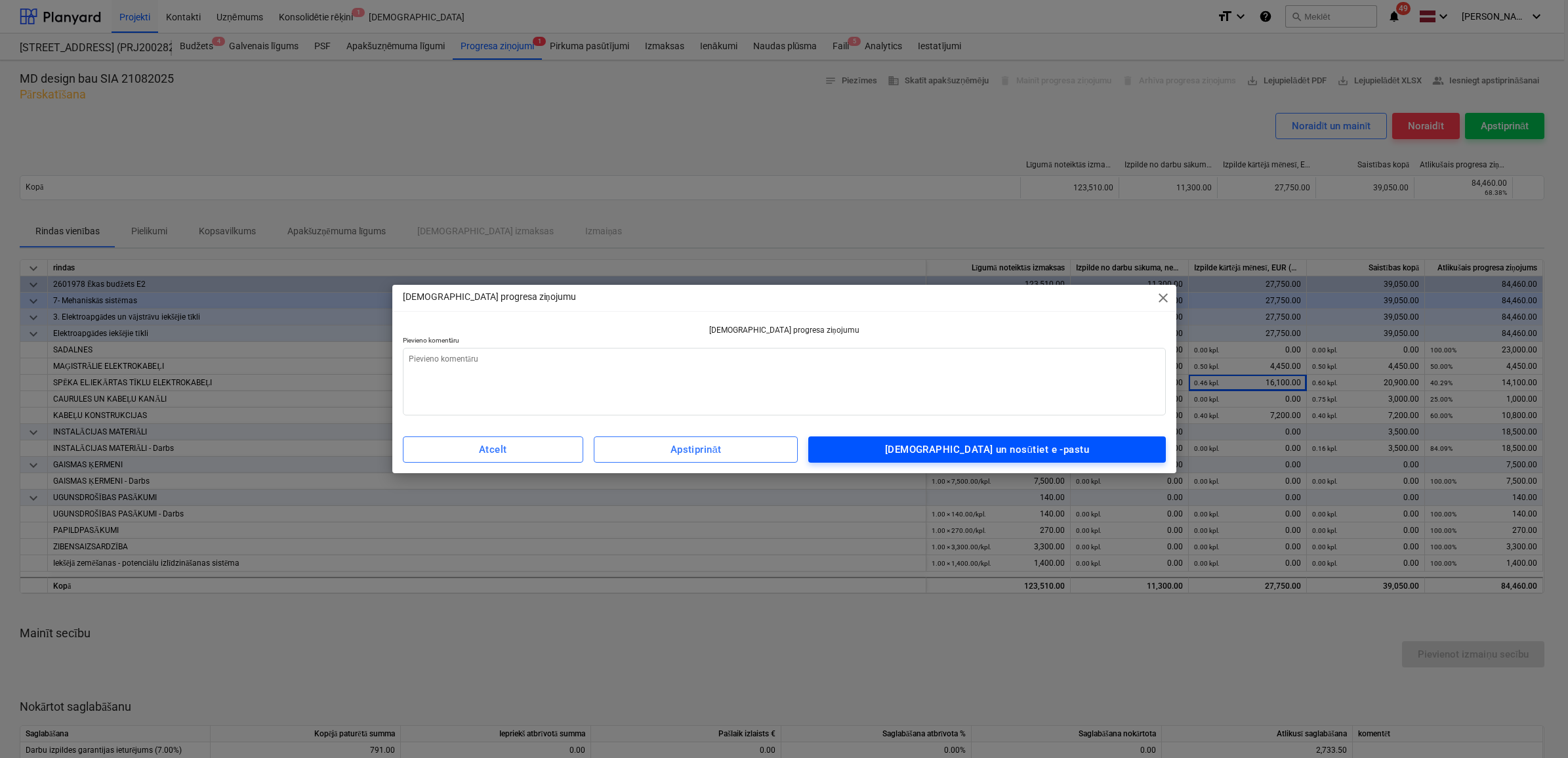
click at [1007, 448] on div "[DEMOGRAPHIC_DATA] un nosūtiet e -pastu" at bounding box center [987, 449] width 204 height 17
type textarea "x"
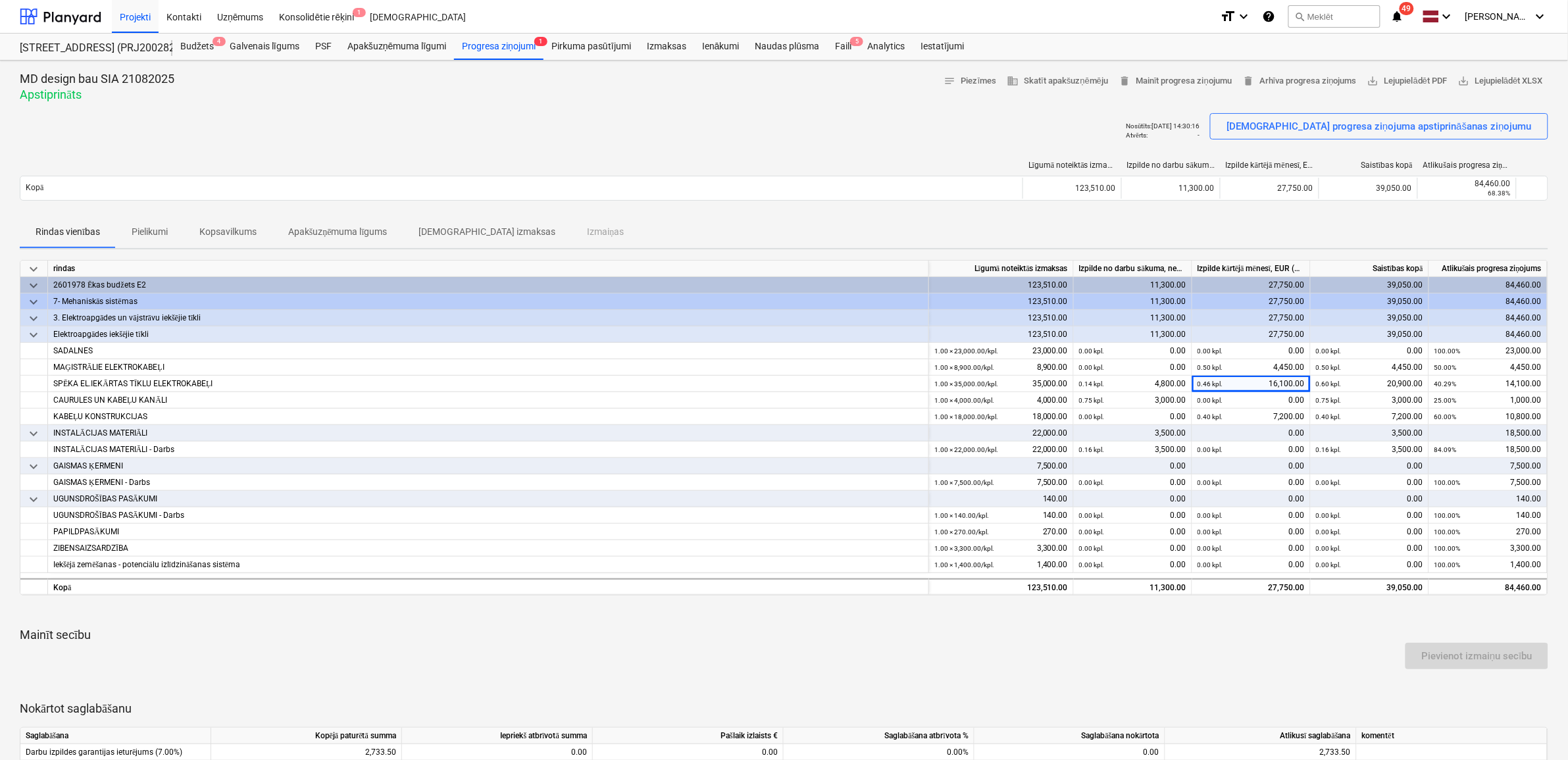
click at [641, 120] on div "Nosūtīts : [DATE] 14:30:16 Atvērts : - [DEMOGRAPHIC_DATA] progresa ziņojuma aps…" at bounding box center [783, 131] width 1528 height 37
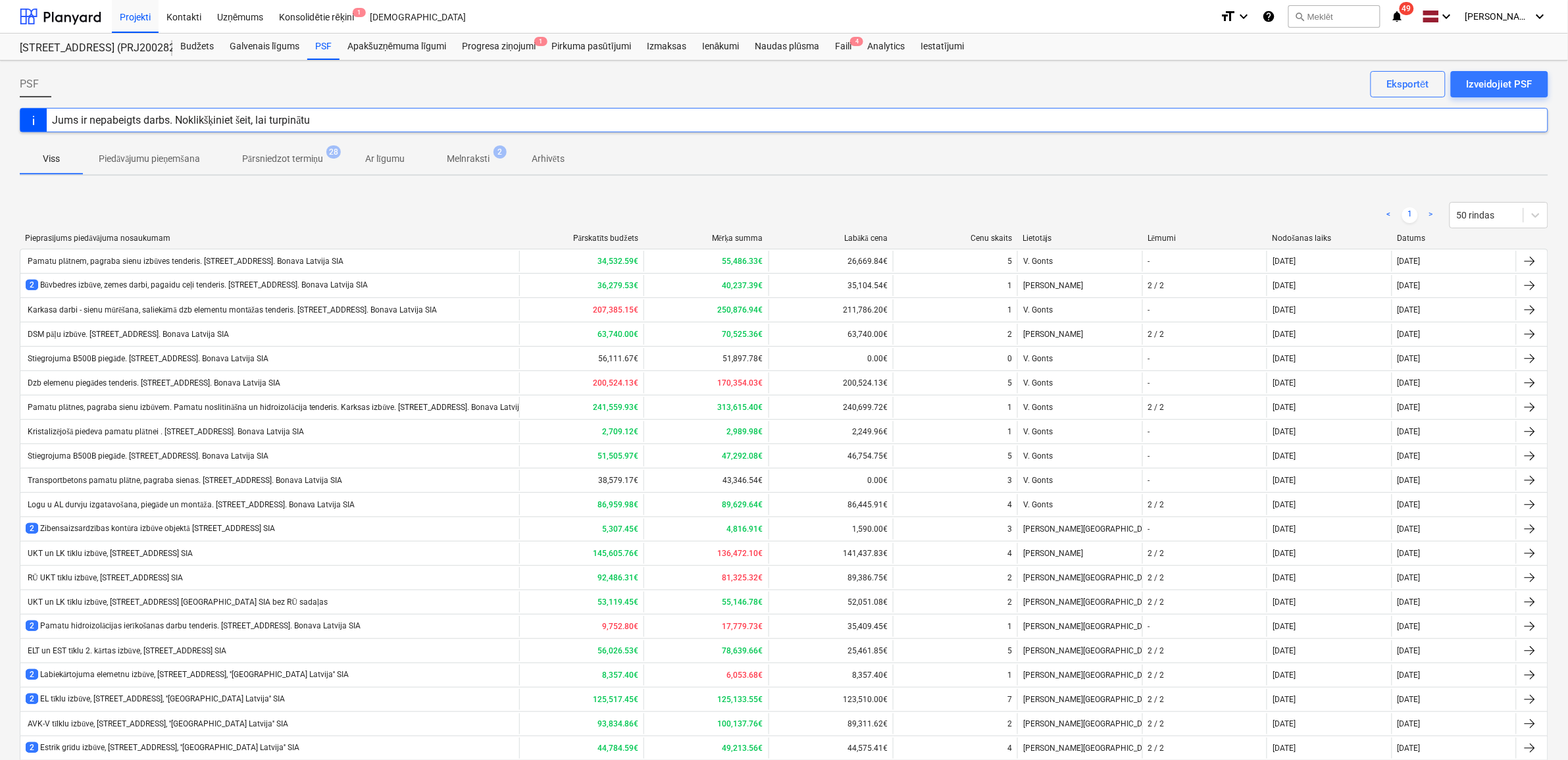
scroll to position [576, 0]
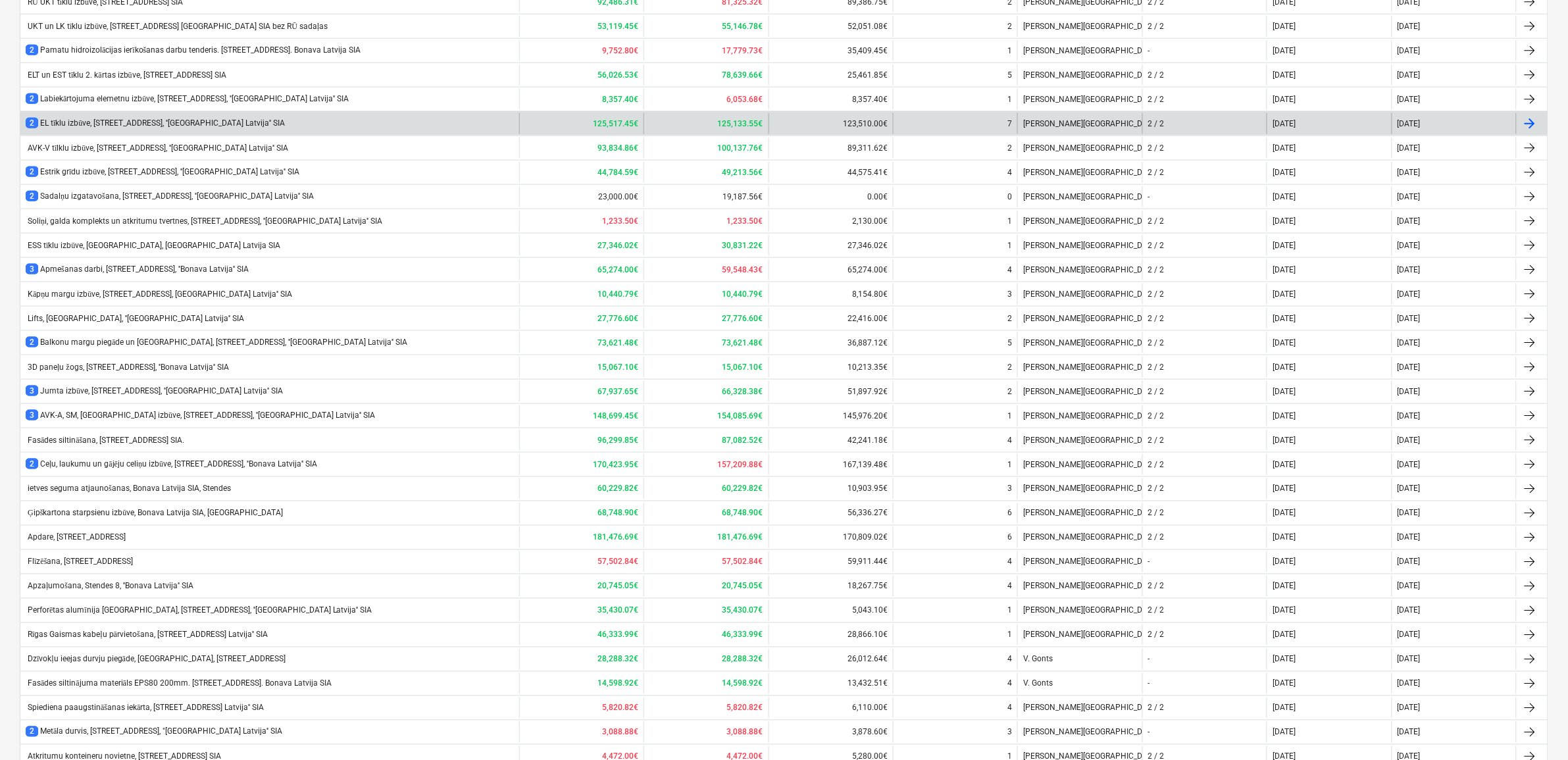
click at [89, 125] on div "2 EL tīklu izbūve, Stendes iela 8, ''Bonava Latvija'' SIA" at bounding box center [155, 123] width 259 height 11
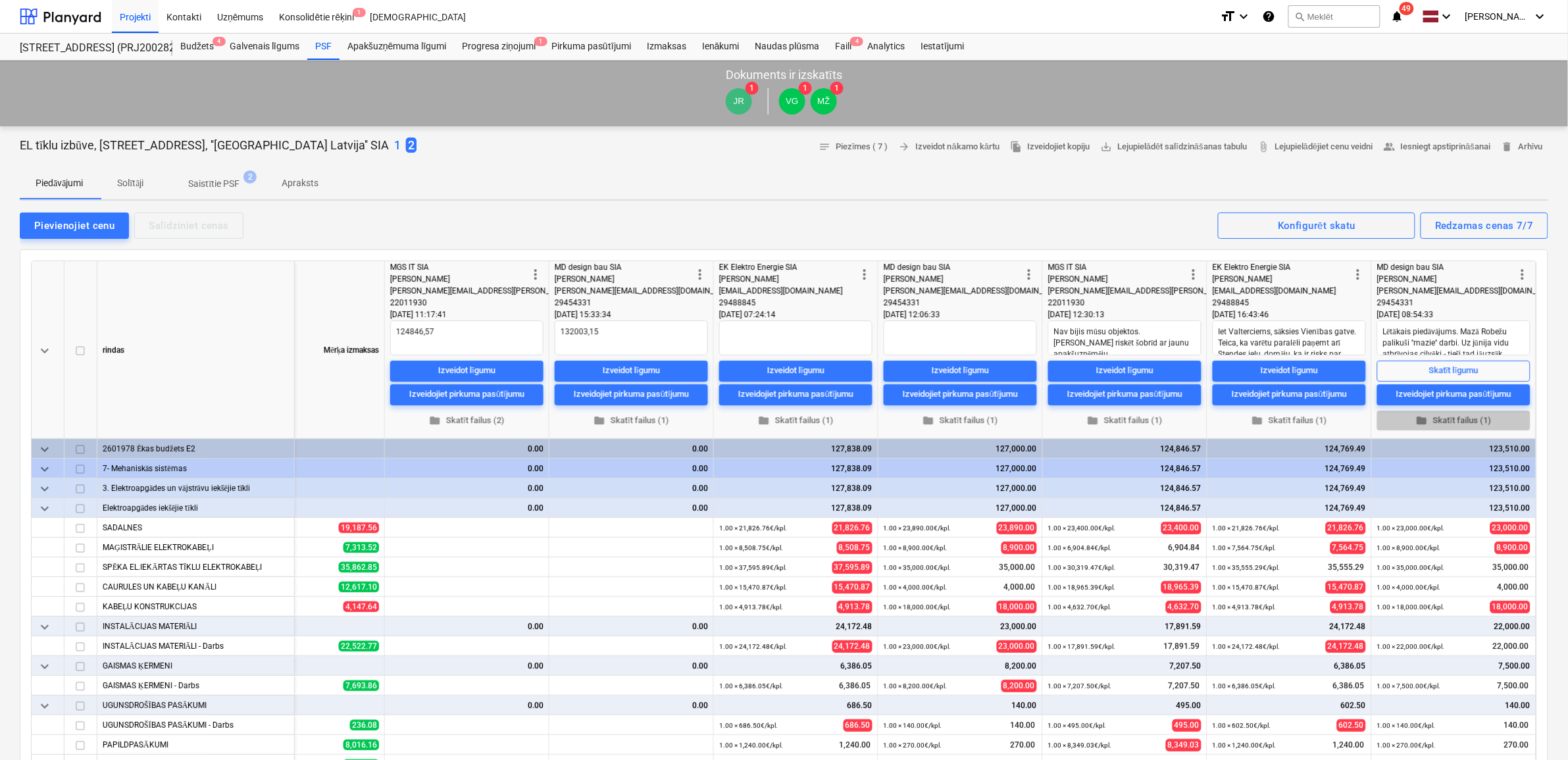
click at [1456, 418] on span "folder Skatīt failus (1)" at bounding box center [1454, 420] width 143 height 15
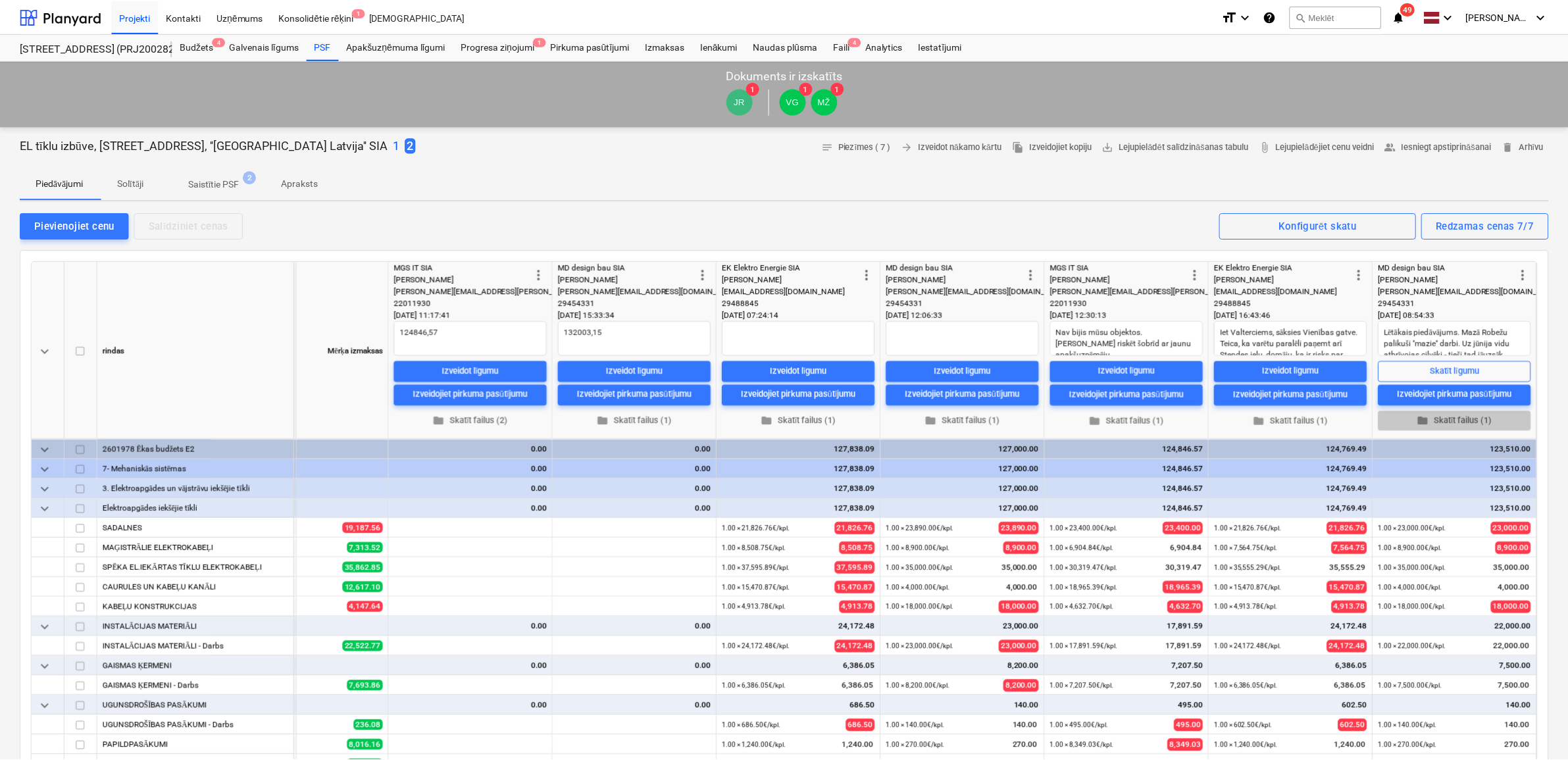
scroll to position [0, 252]
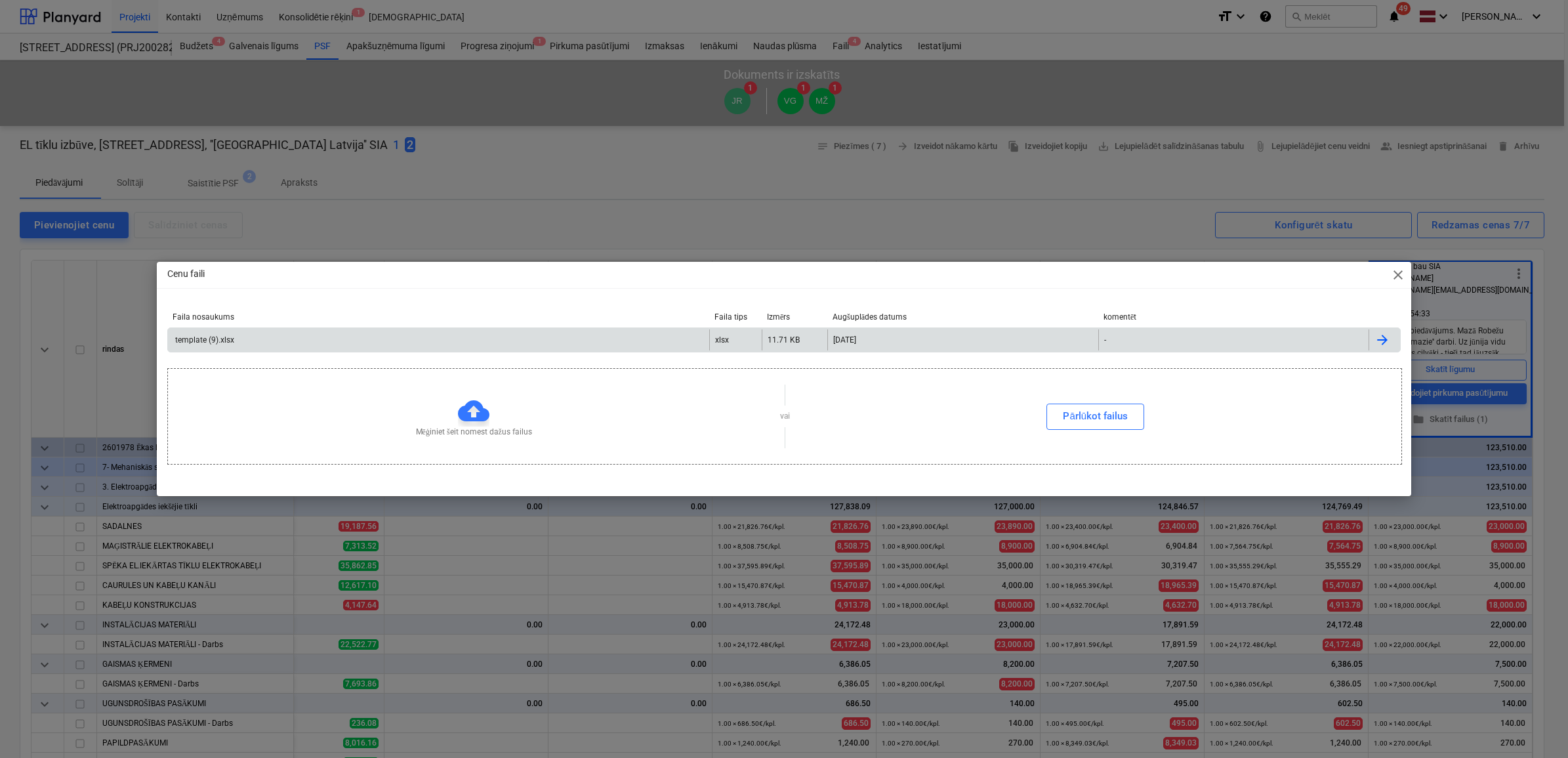
click at [245, 340] on div "template (9).xlsx" at bounding box center [439, 340] width 541 height 21
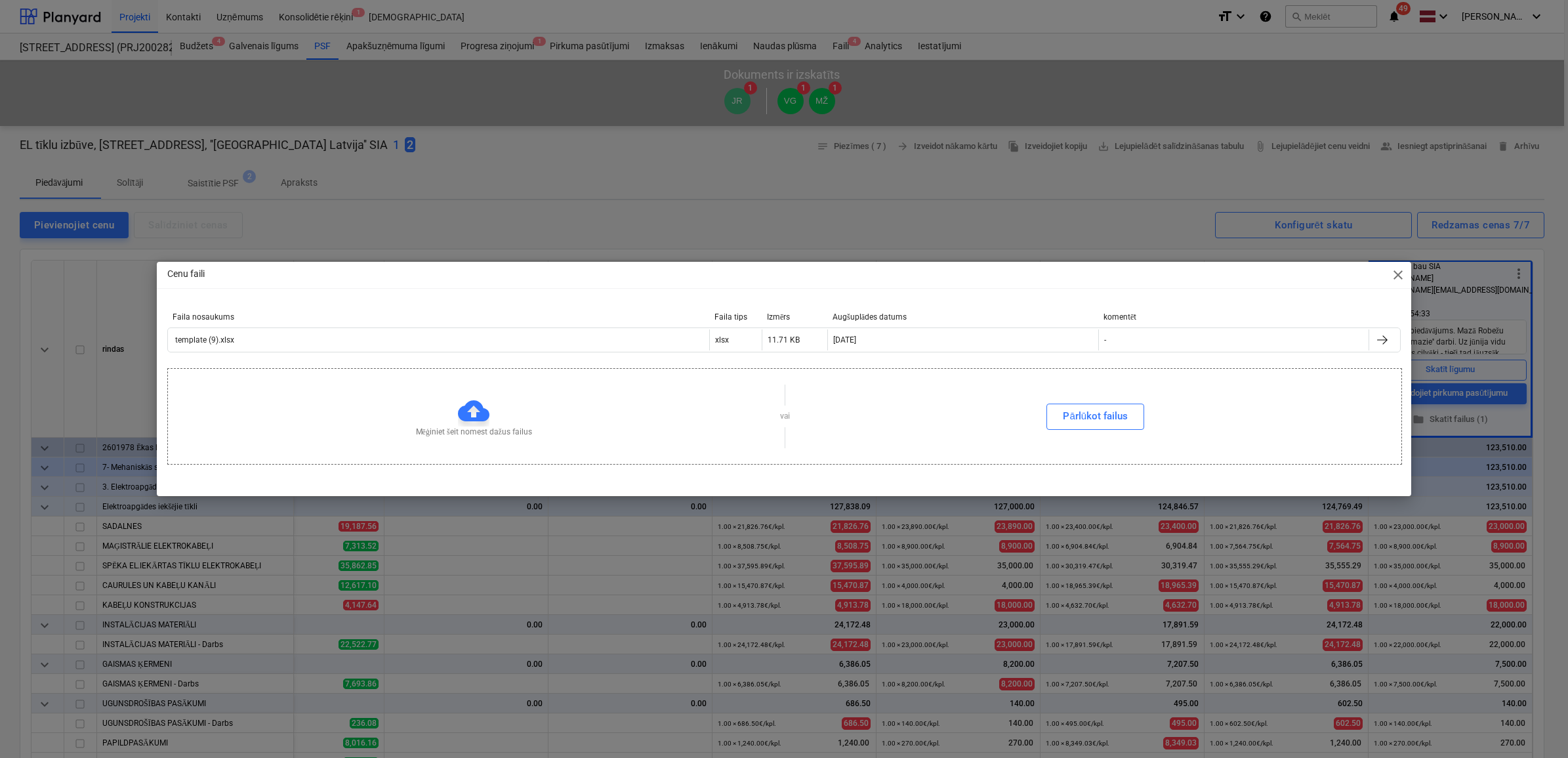
click at [980, 165] on div "Cenu faili close Faila nosaukums Faila tips Izmērs Augšuplādes datums komentēt …" at bounding box center [784, 379] width 1568 height 758
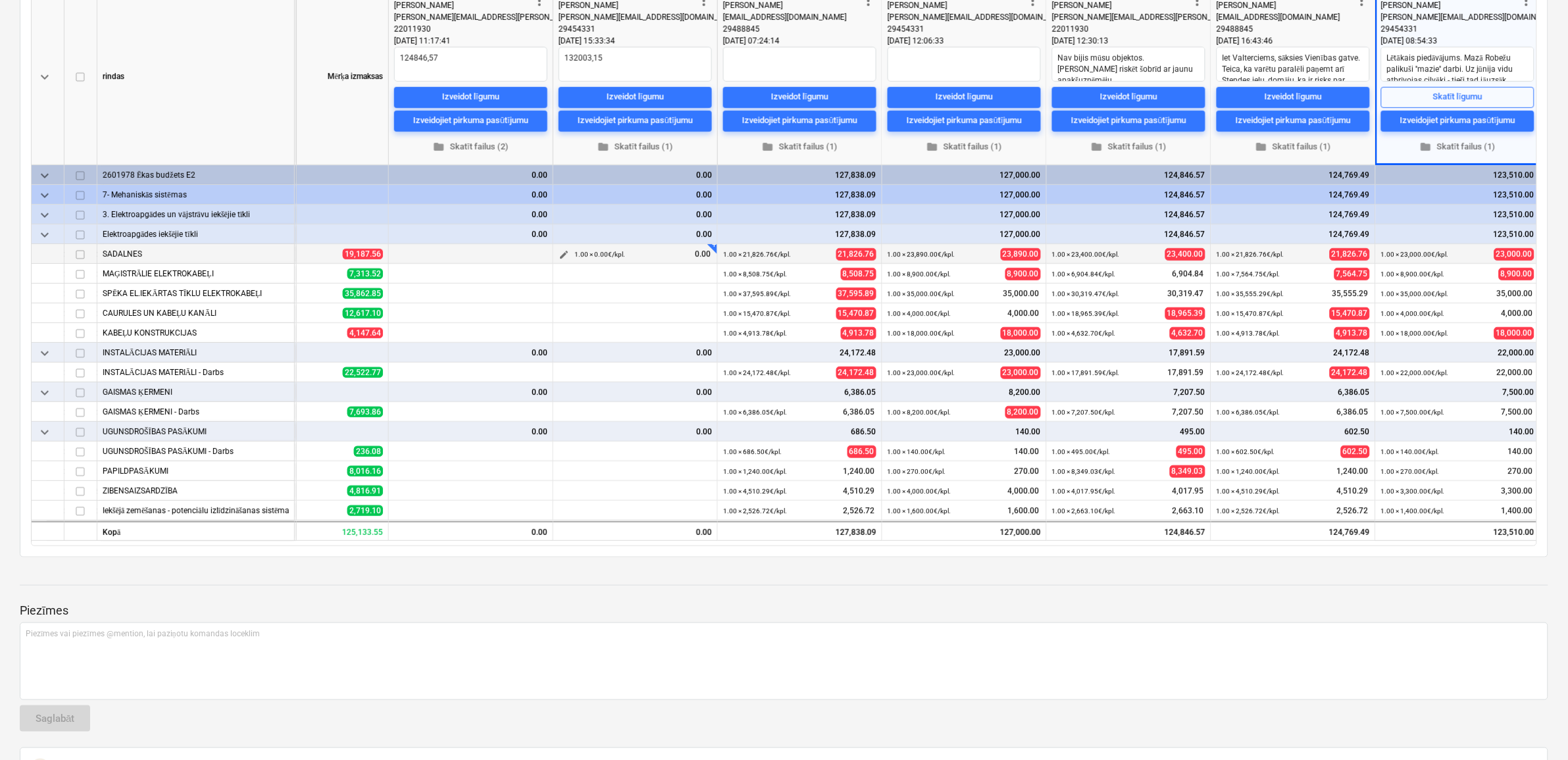
scroll to position [0, 0]
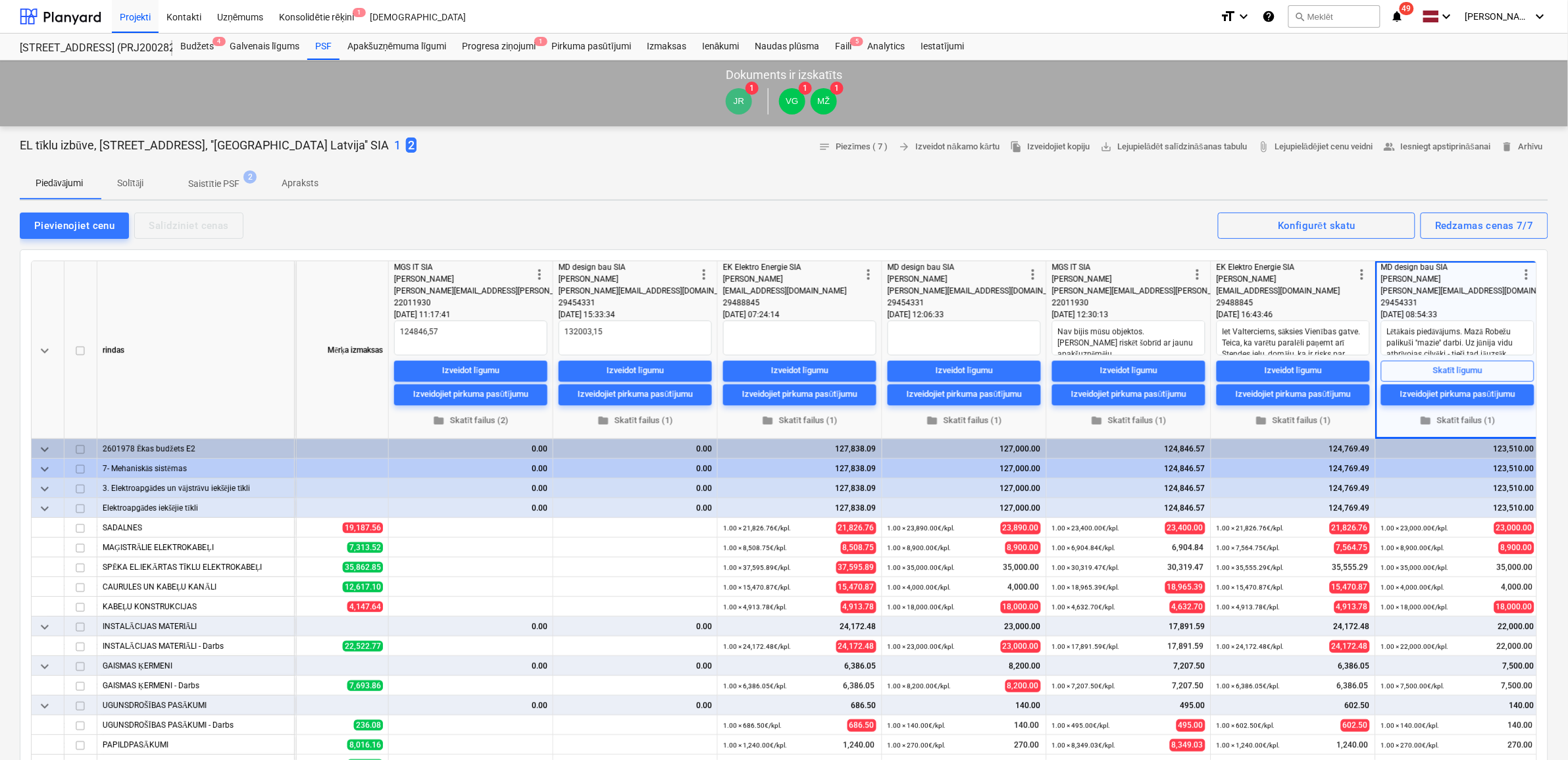
click at [394, 143] on p "1" at bounding box center [397, 145] width 7 height 16
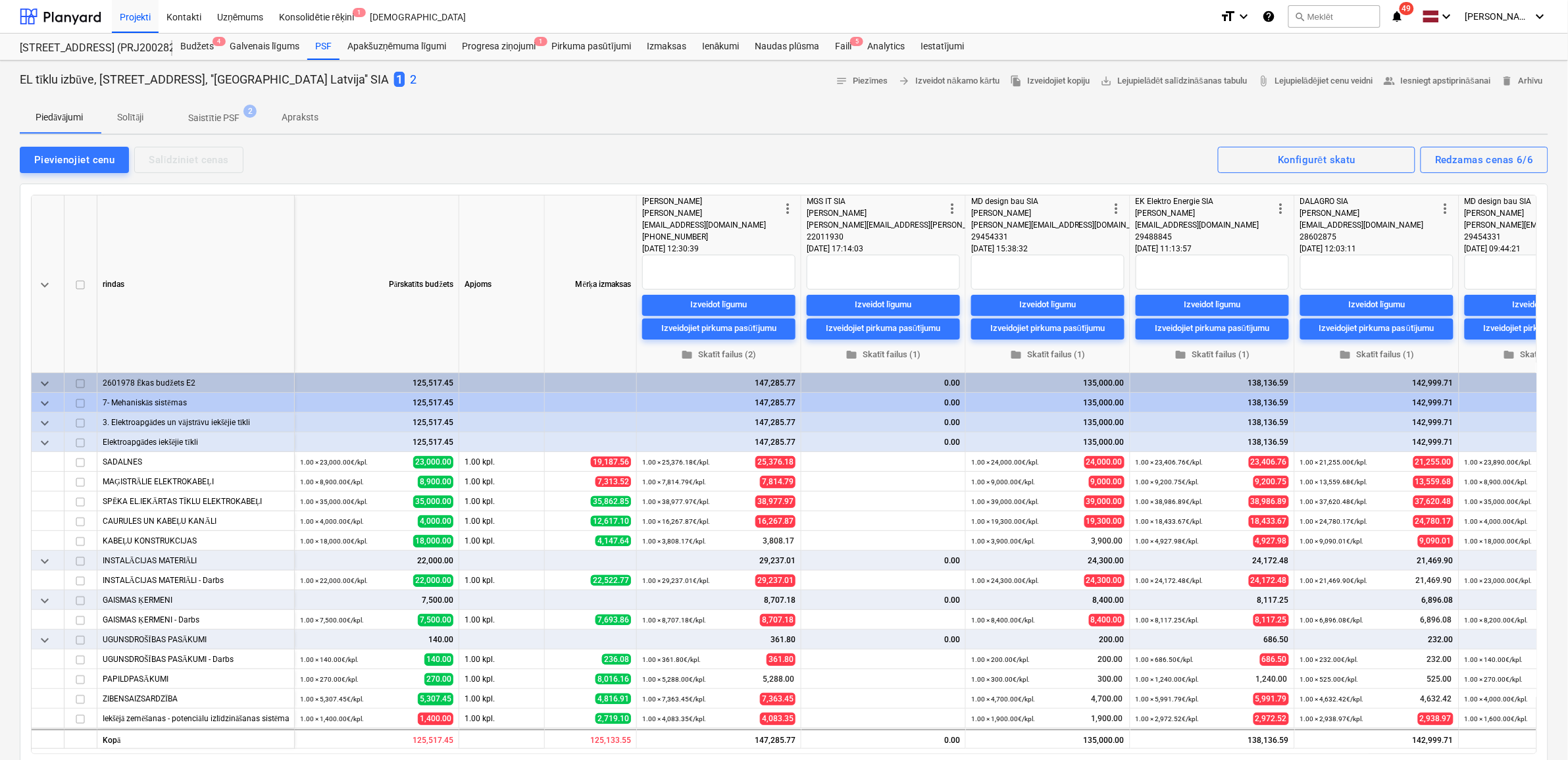
click at [394, 78] on div "1 2" at bounding box center [405, 79] width 22 height 17
click at [410, 79] on p "2" at bounding box center [413, 79] width 7 height 16
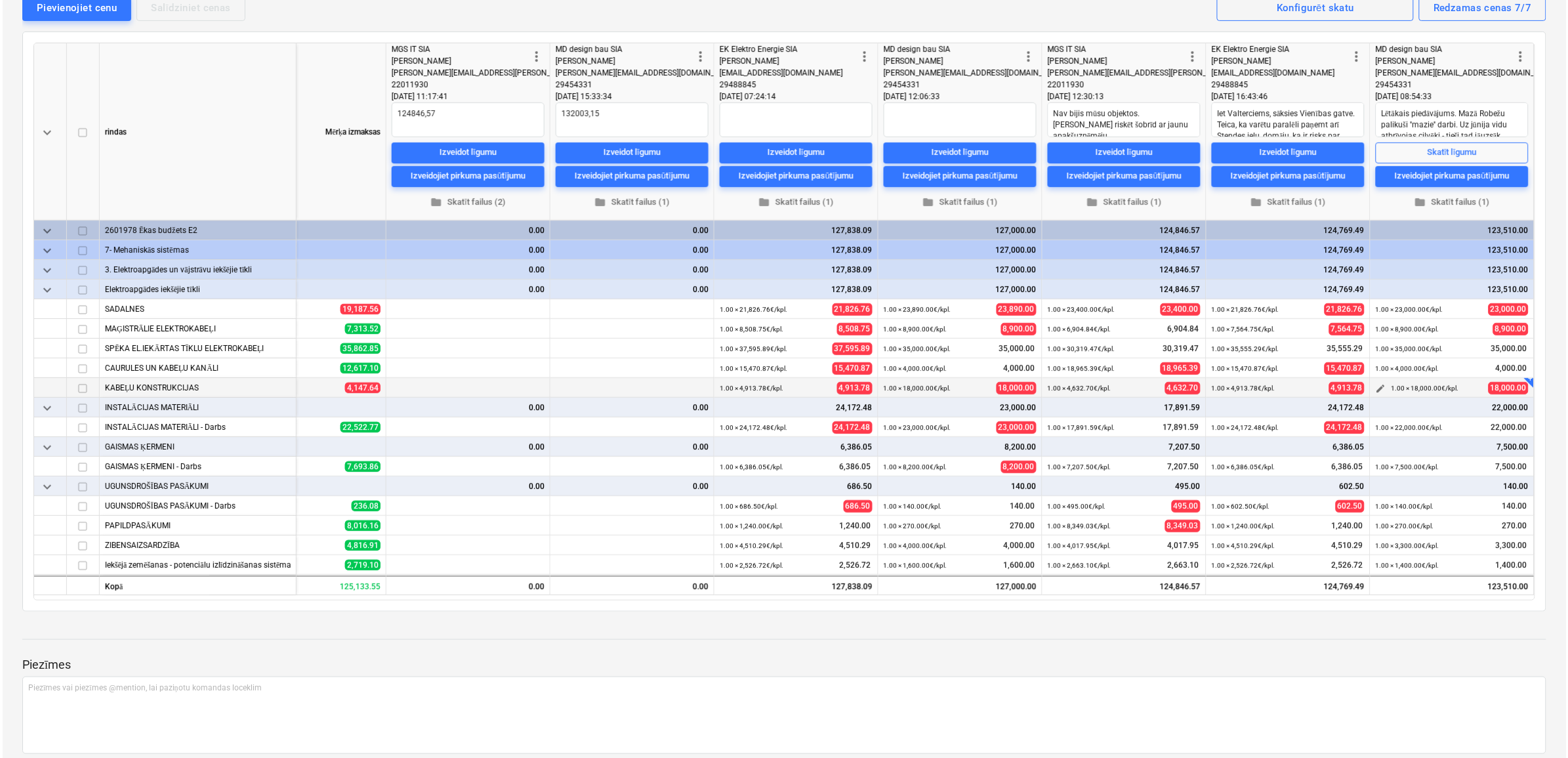
scroll to position [82, 0]
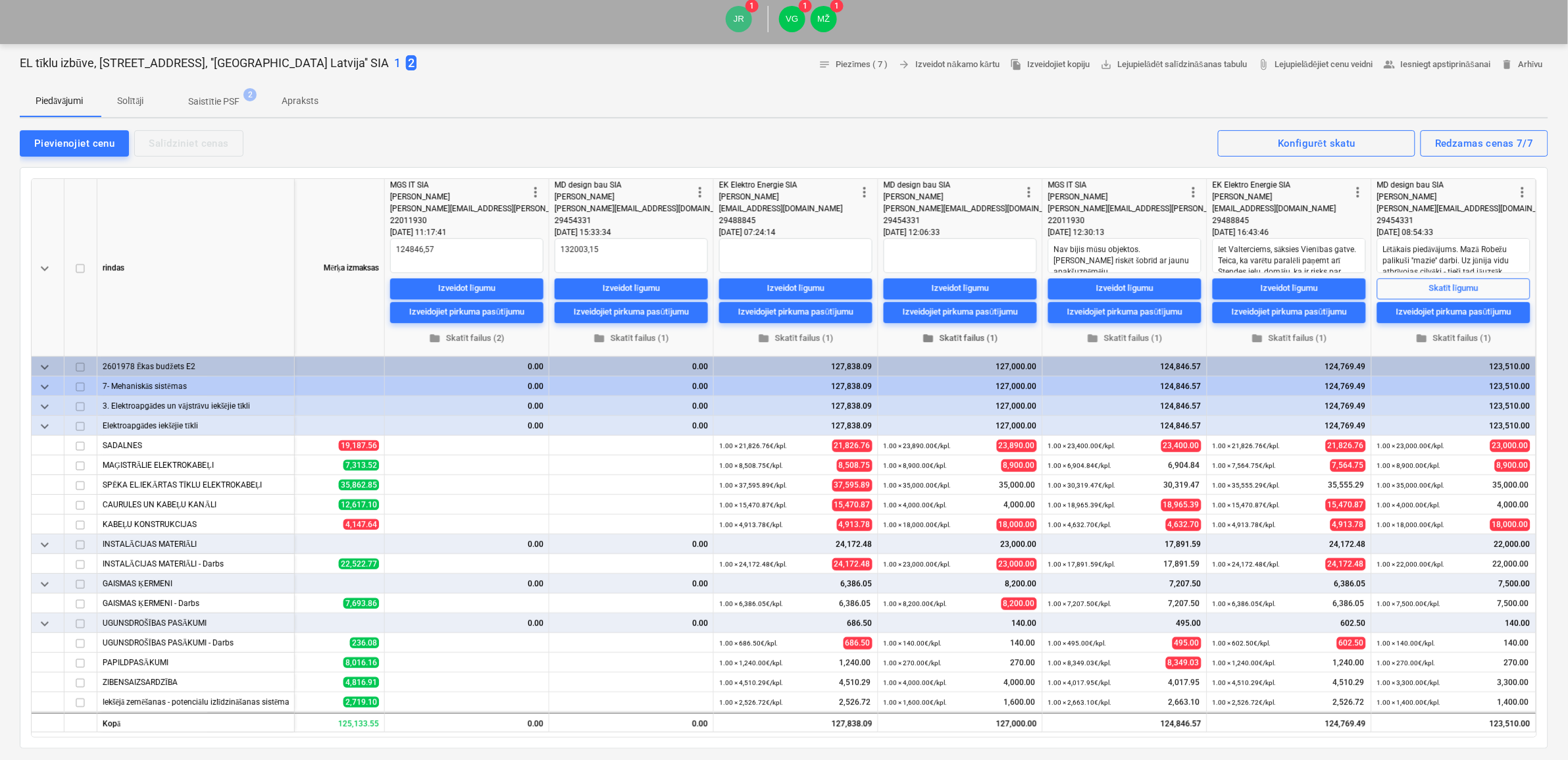
click at [956, 333] on span "folder Skatīt failus (1)" at bounding box center [960, 337] width 143 height 15
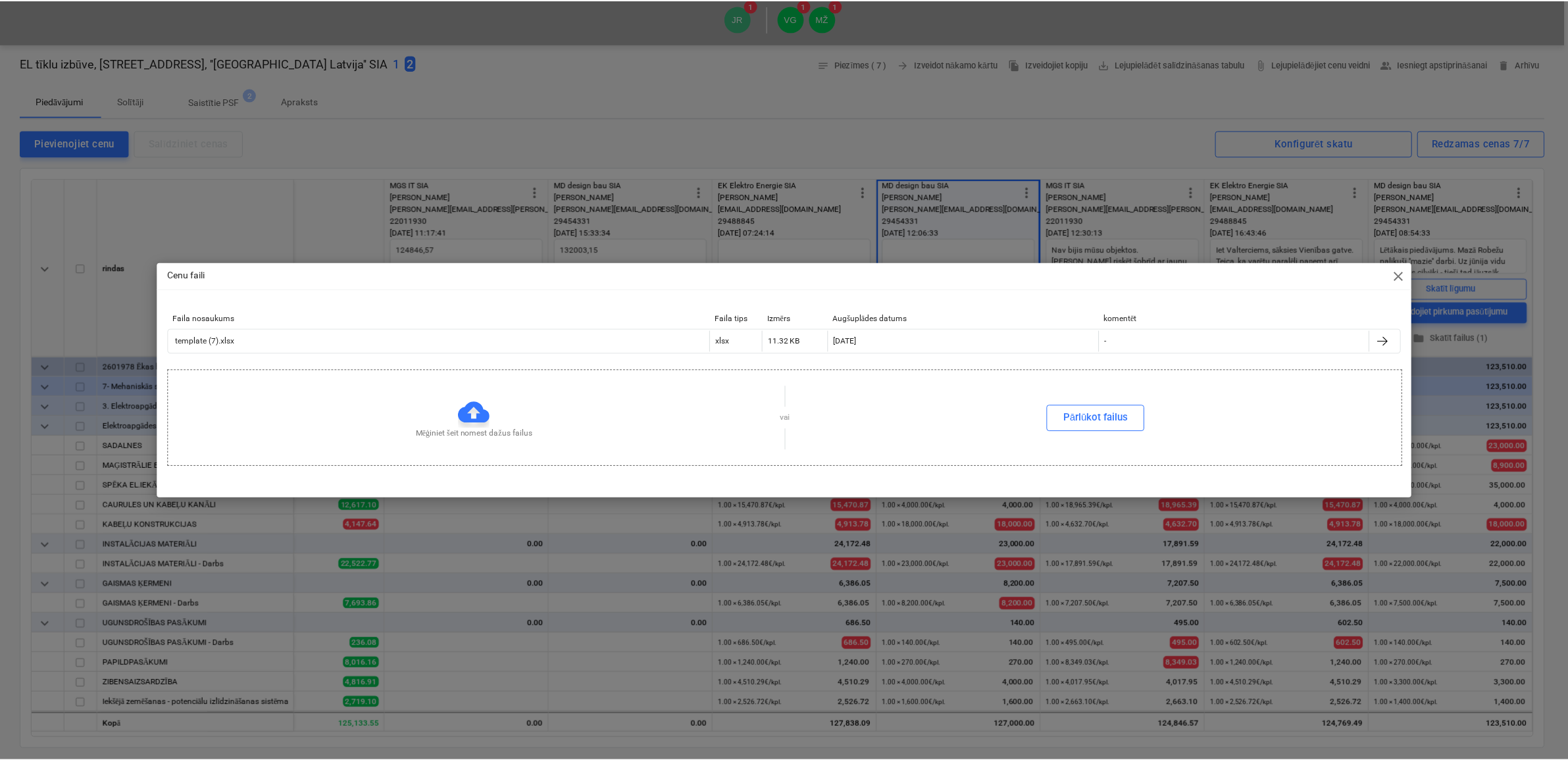
scroll to position [0, 252]
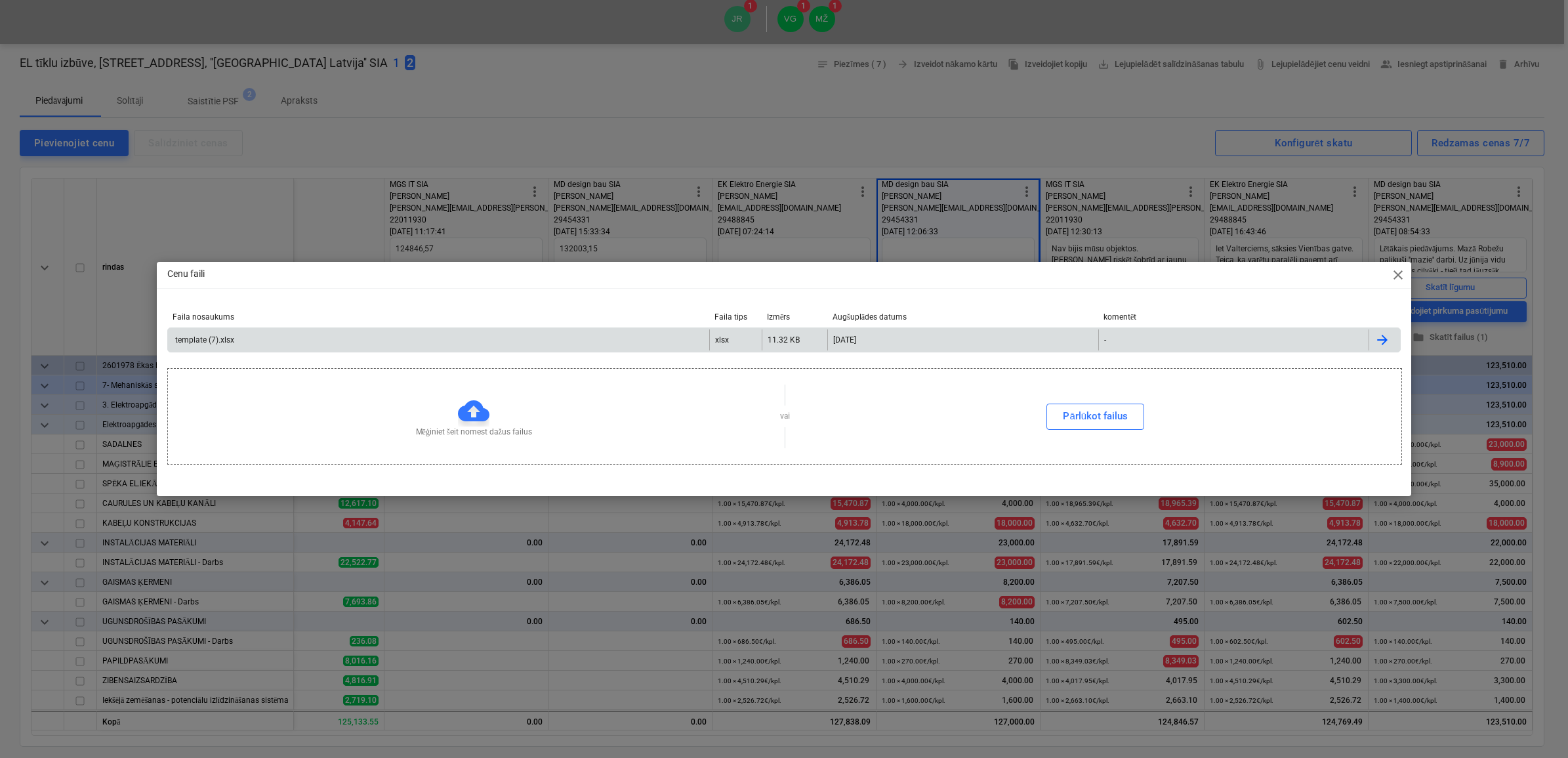
click at [189, 340] on div "template (7).xlsx" at bounding box center [204, 340] width 61 height 9
click at [1405, 274] on div "Cenu faili close" at bounding box center [784, 275] width 1255 height 26
click at [1395, 280] on span "close" at bounding box center [1398, 275] width 16 height 16
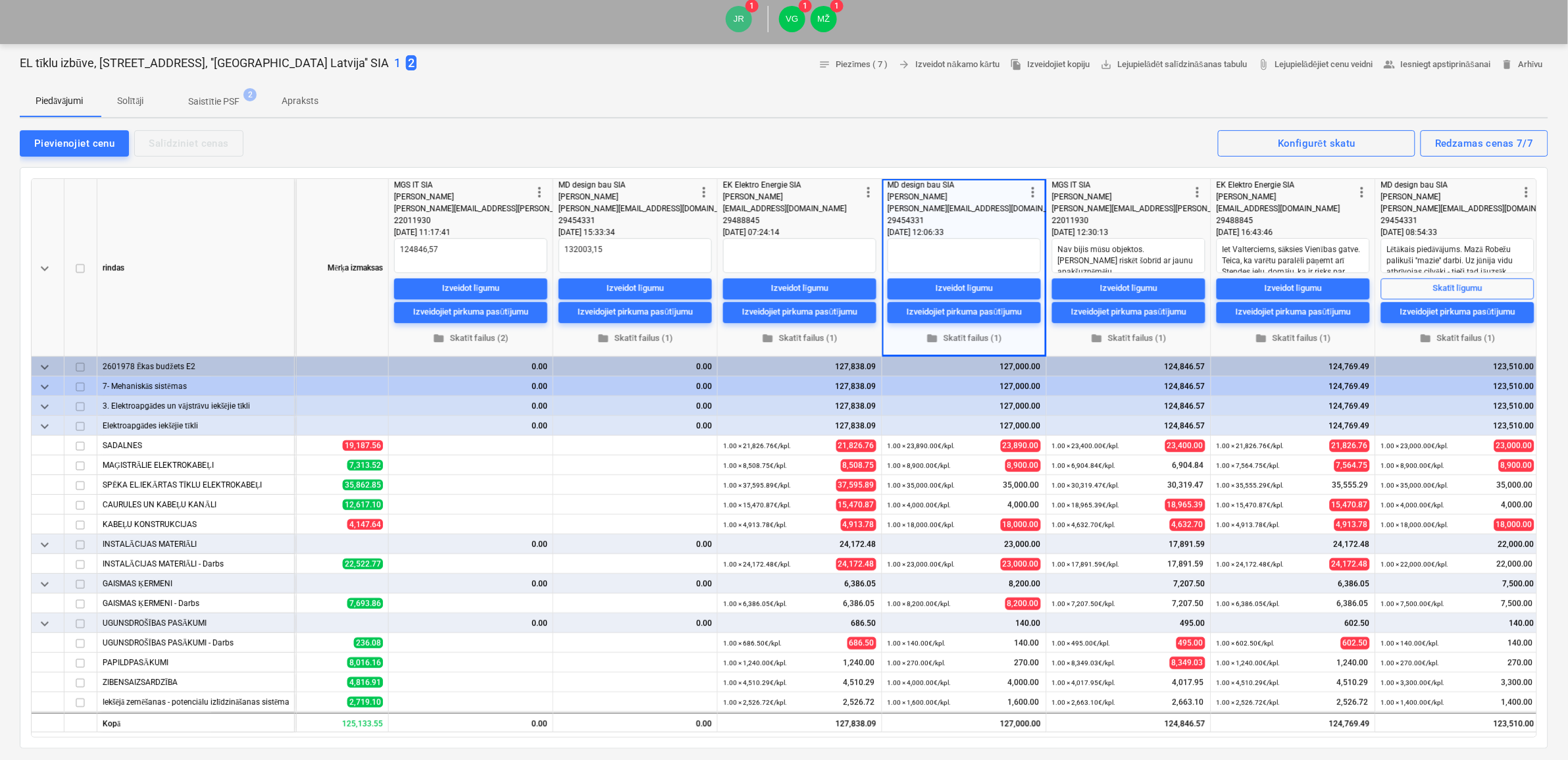
scroll to position [0, 252]
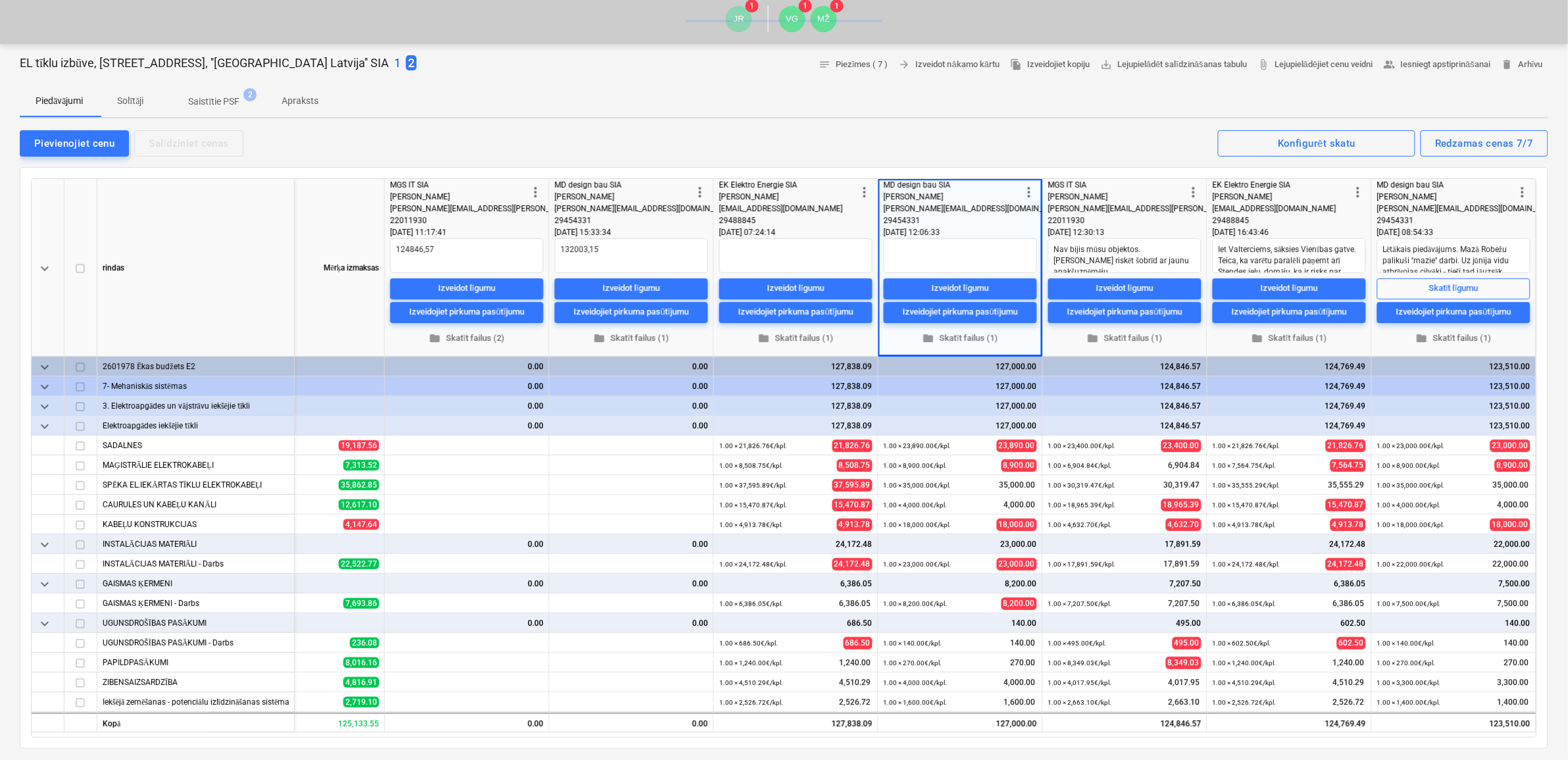
type textarea "x"
